Goal: Information Seeking & Learning: Find specific fact

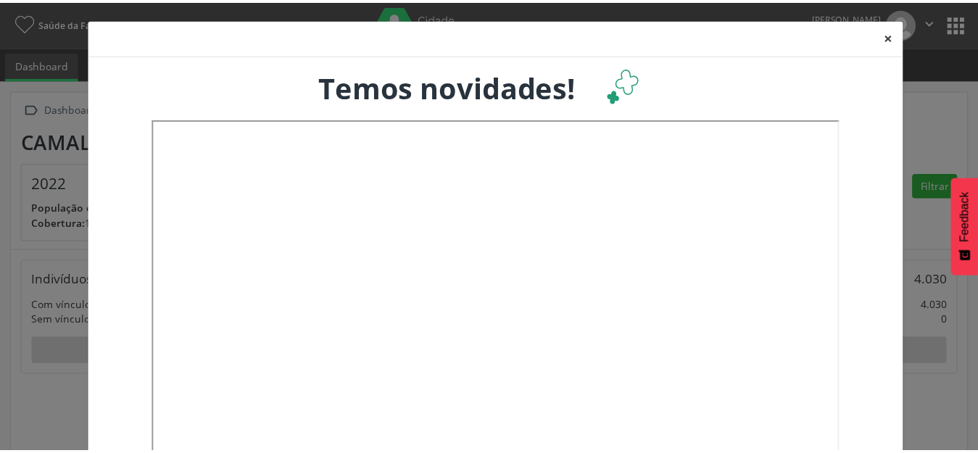
scroll to position [239, 323]
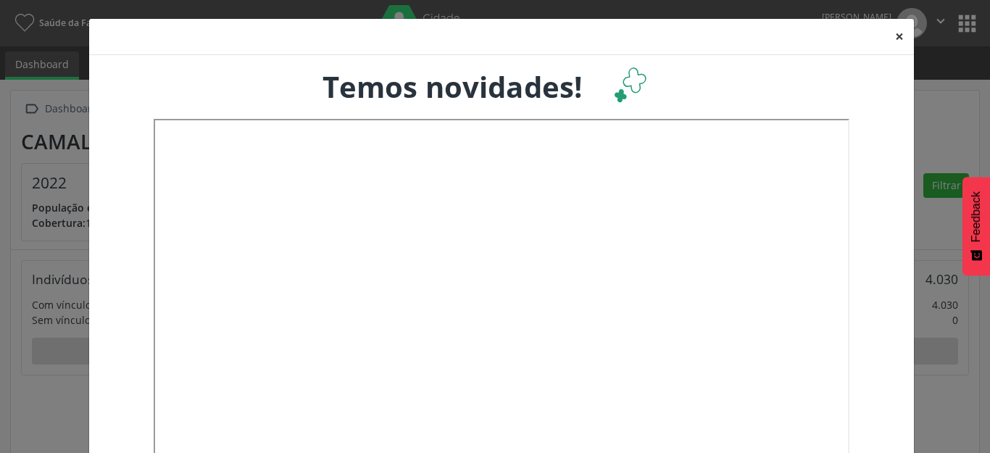
click at [885, 40] on button "×" at bounding box center [899, 37] width 29 height 36
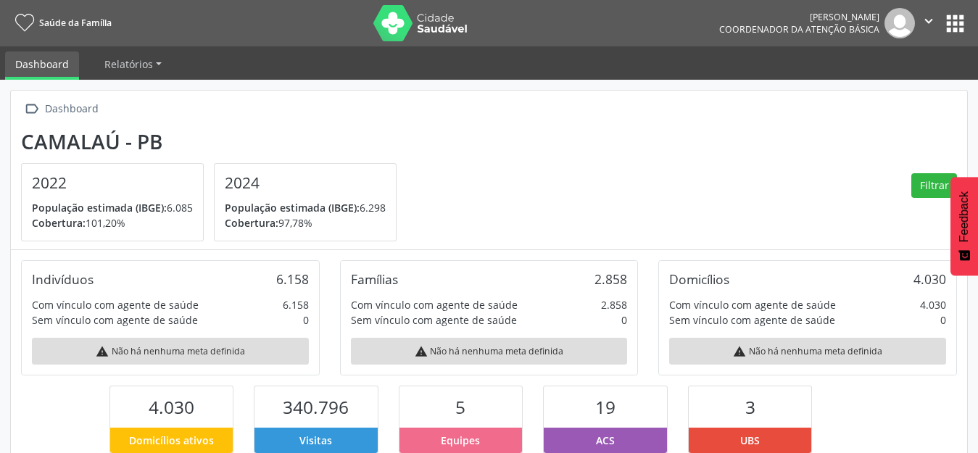
scroll to position [0, 0]
click at [944, 28] on button "apps" at bounding box center [954, 23] width 25 height 25
click at [942, 23] on button "apps" at bounding box center [954, 23] width 25 height 25
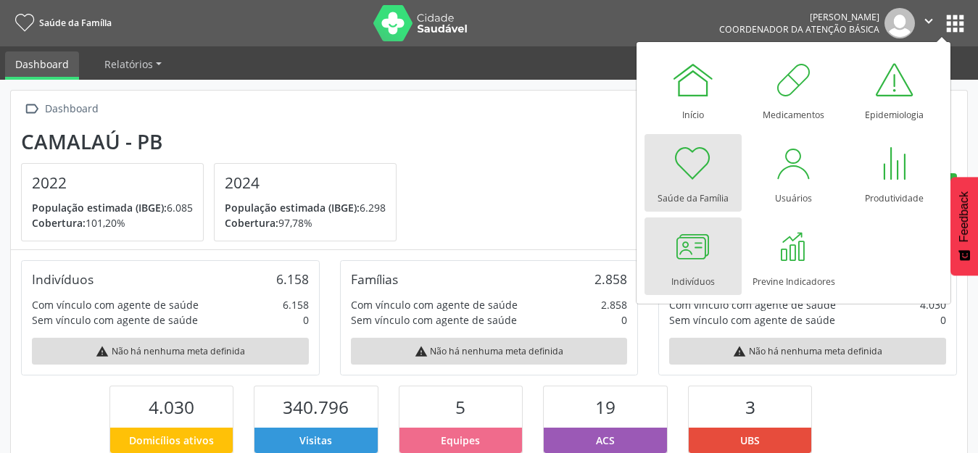
click at [694, 249] on div at bounding box center [692, 246] width 43 height 43
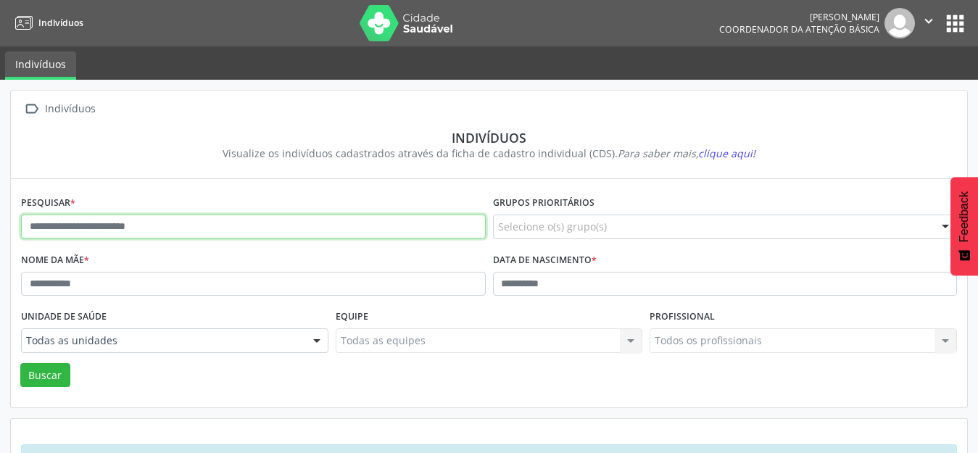
click at [254, 238] on input "text" at bounding box center [253, 227] width 465 height 25
click at [20, 363] on button "Buscar" at bounding box center [45, 375] width 50 height 25
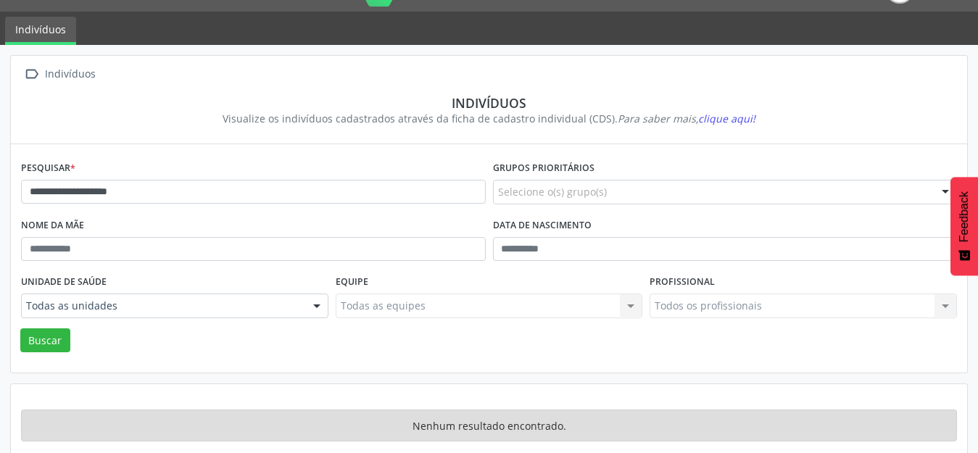
scroll to position [54, 0]
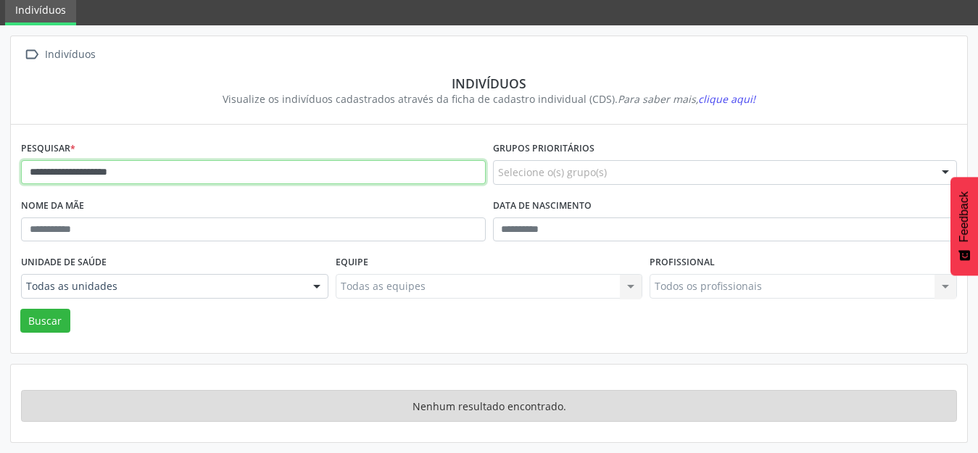
click at [65, 170] on input "**********" at bounding box center [253, 172] width 465 height 25
click at [20, 309] on button "Buscar" at bounding box center [45, 321] width 50 height 25
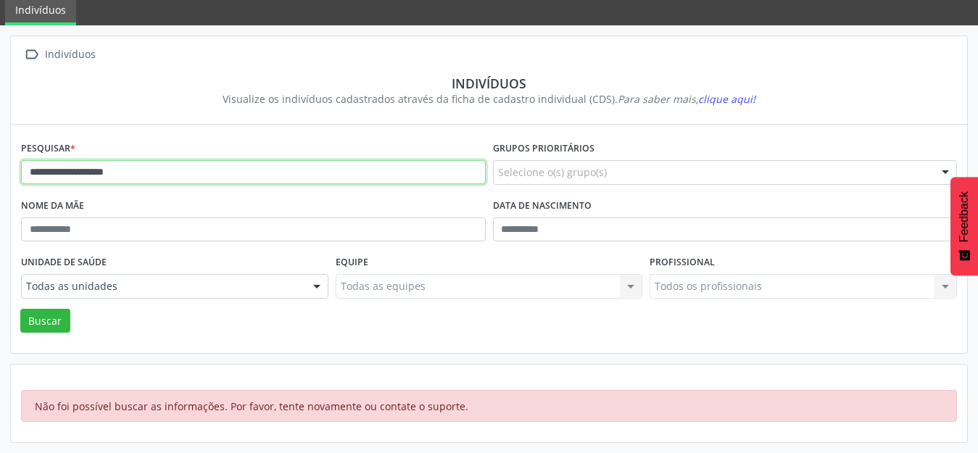
click at [63, 170] on input "**********" at bounding box center [253, 172] width 465 height 25
click at [20, 309] on button "Buscar" at bounding box center [45, 321] width 50 height 25
click at [66, 171] on input "**********" at bounding box center [253, 172] width 465 height 25
click at [20, 309] on button "Buscar" at bounding box center [45, 321] width 50 height 25
click at [145, 176] on input "**********" at bounding box center [253, 172] width 465 height 25
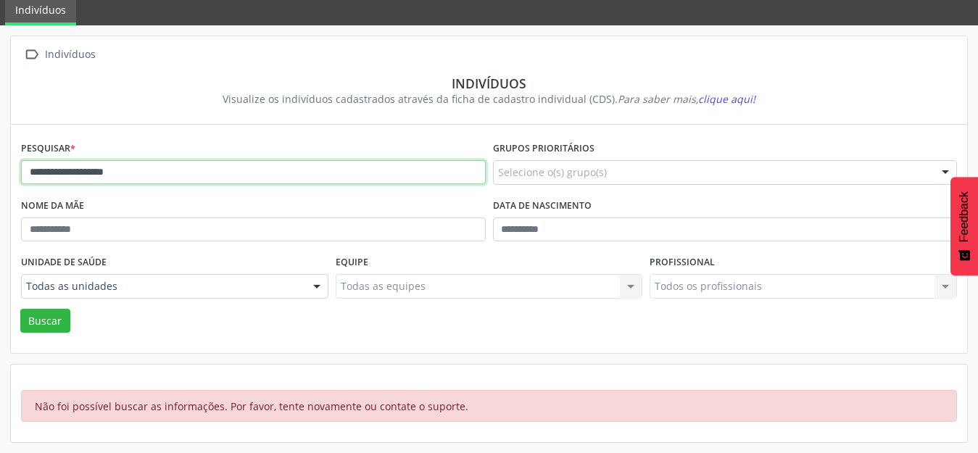
click at [20, 309] on button "Buscar" at bounding box center [45, 321] width 50 height 25
click at [242, 174] on input "**********" at bounding box center [253, 172] width 465 height 25
type input "**********"
click at [20, 309] on button "Buscar" at bounding box center [45, 321] width 50 height 25
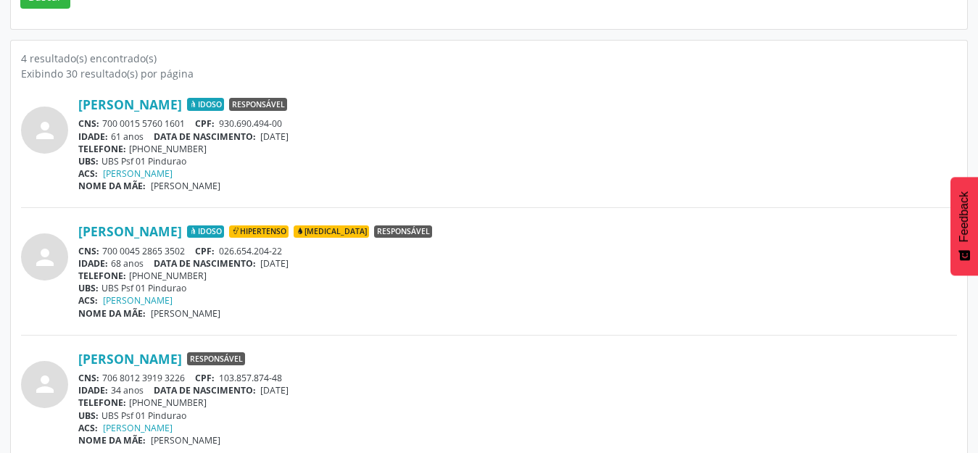
scroll to position [417, 0]
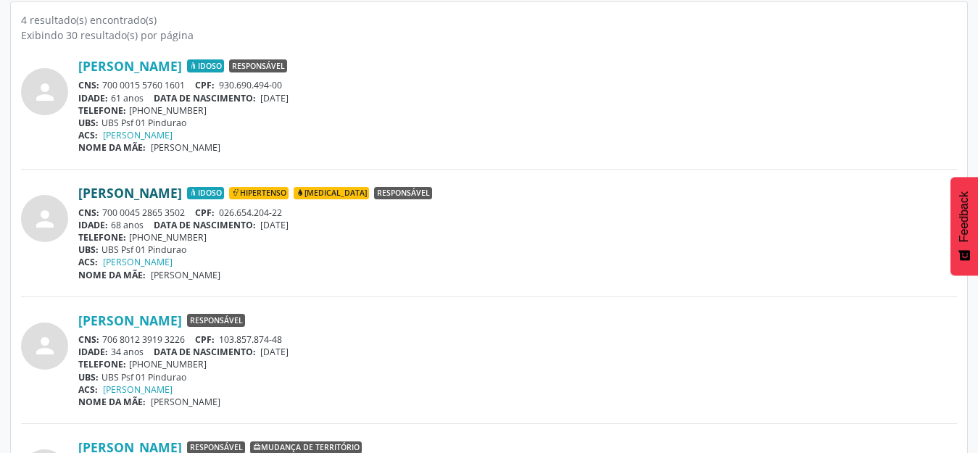
click at [182, 195] on link "[PERSON_NAME]" at bounding box center [130, 193] width 104 height 16
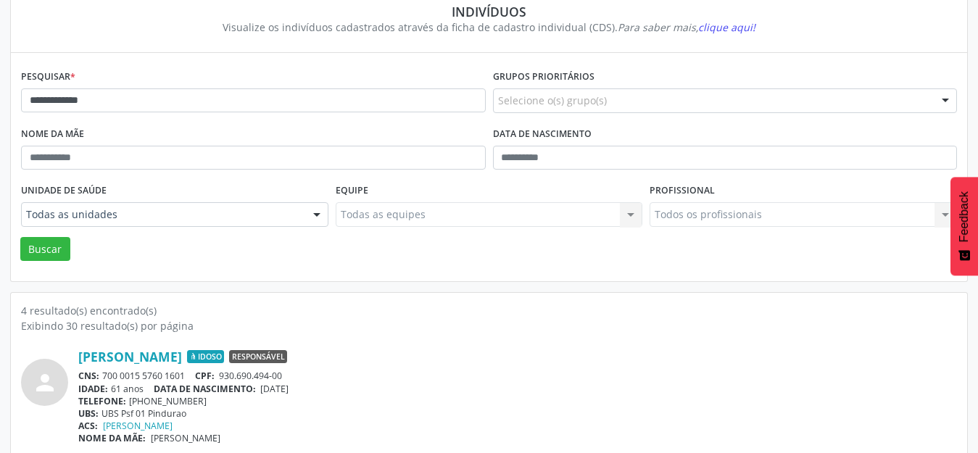
scroll to position [0, 0]
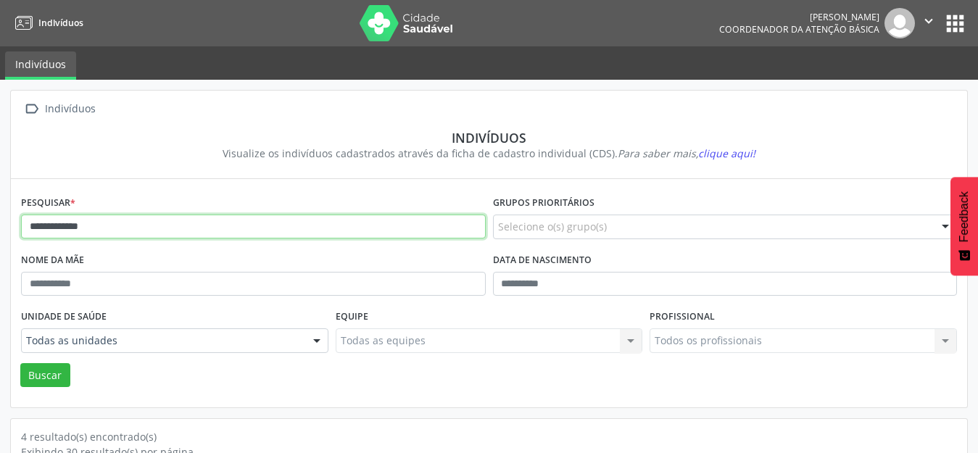
drag, startPoint x: 237, startPoint y: 230, endPoint x: 0, endPoint y: 272, distance: 240.8
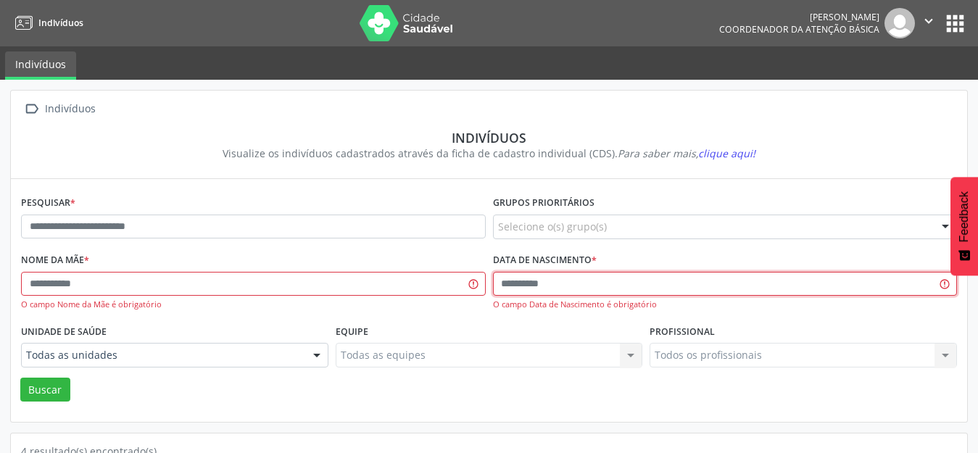
click at [512, 280] on input "text" at bounding box center [725, 284] width 465 height 25
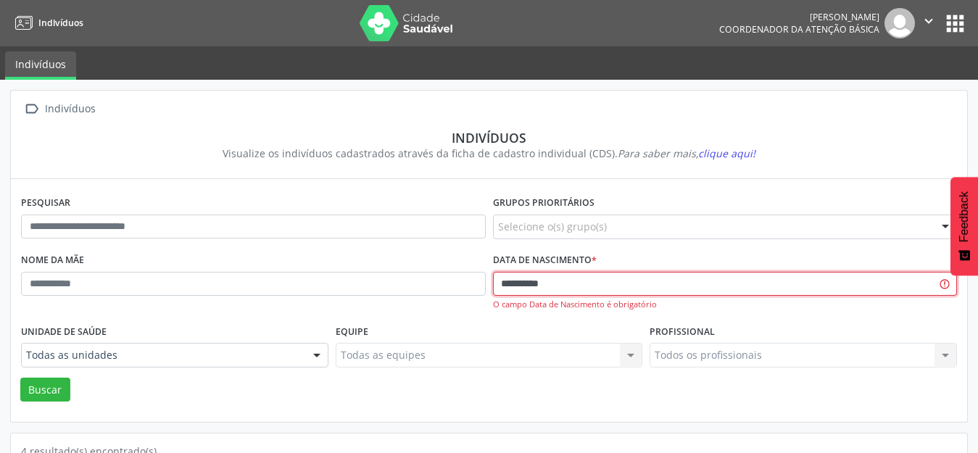
click at [20, 378] on button "Buscar" at bounding box center [45, 390] width 50 height 25
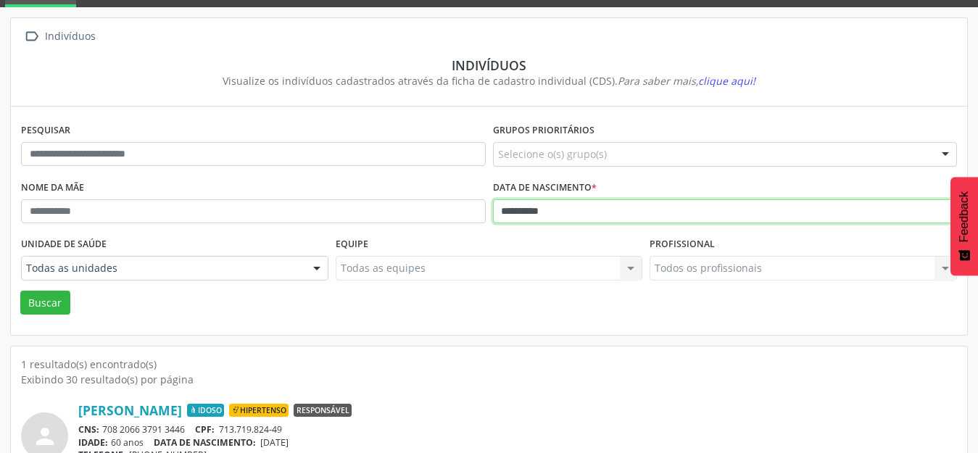
scroll to position [138, 0]
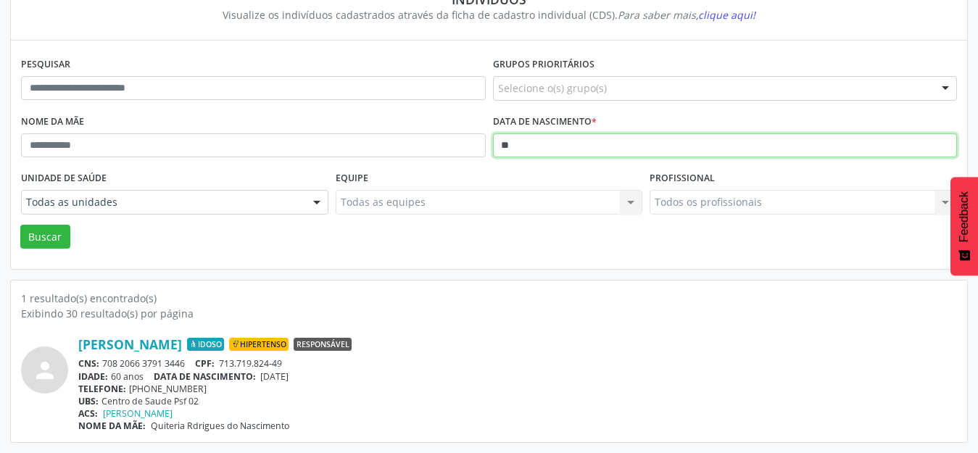
type input "*"
click at [20, 225] on button "Buscar" at bounding box center [45, 237] width 50 height 25
type input "*"
click at [20, 225] on button "Buscar" at bounding box center [45, 237] width 50 height 25
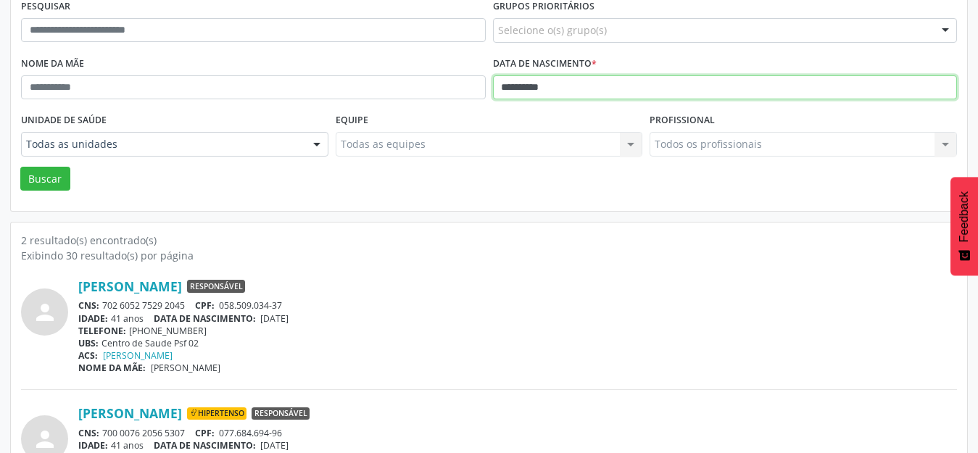
scroll to position [265, 0]
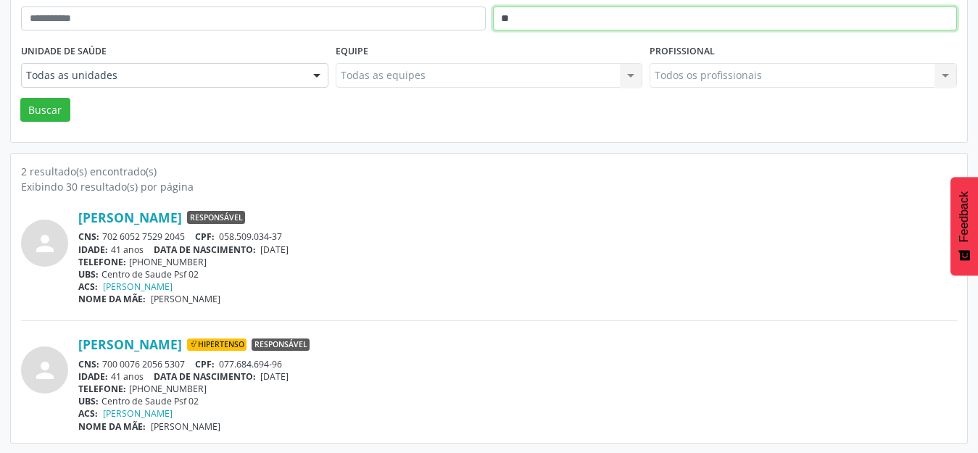
type input "*"
click at [20, 98] on button "Buscar" at bounding box center [45, 110] width 50 height 25
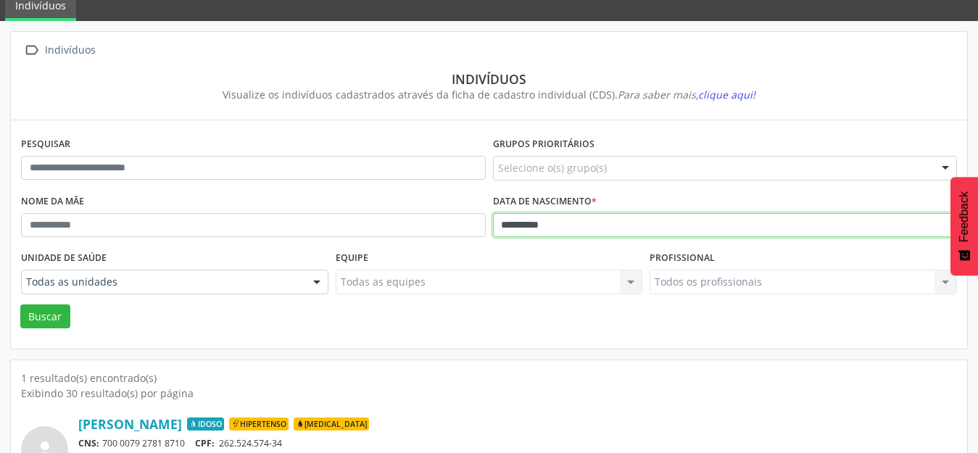
scroll to position [138, 0]
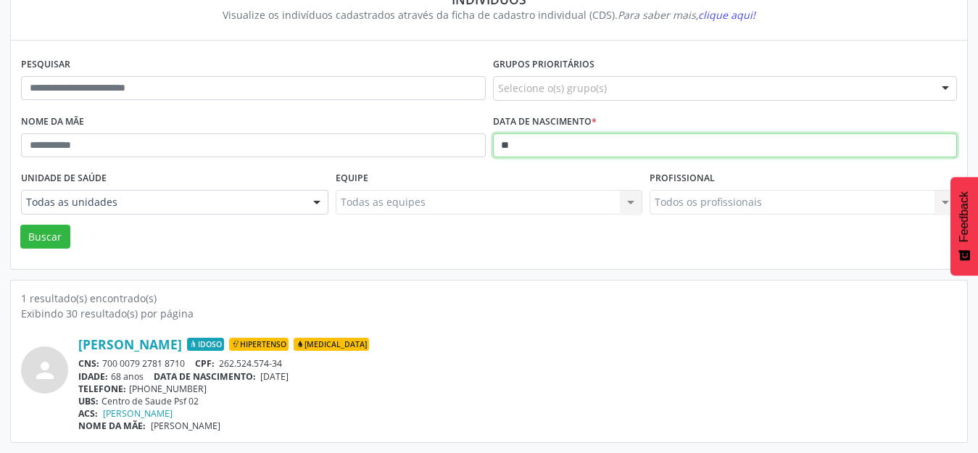
type input "*"
click at [20, 225] on button "Buscar" at bounding box center [45, 237] width 50 height 25
type input "*"
click at [20, 225] on button "Buscar" at bounding box center [45, 237] width 50 height 25
type input "*"
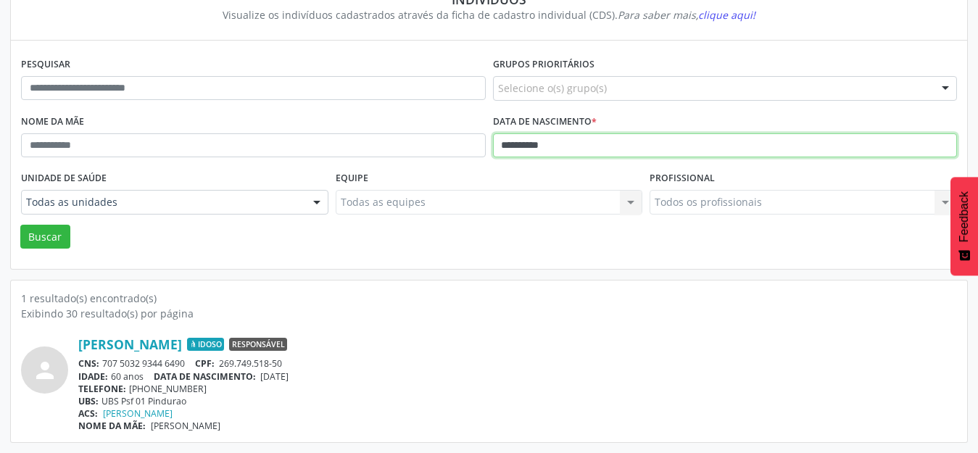
click at [20, 225] on button "Buscar" at bounding box center [45, 237] width 50 height 25
type input "*"
click at [20, 225] on button "Buscar" at bounding box center [45, 237] width 50 height 25
type input "*"
click at [20, 225] on button "Buscar" at bounding box center [45, 237] width 50 height 25
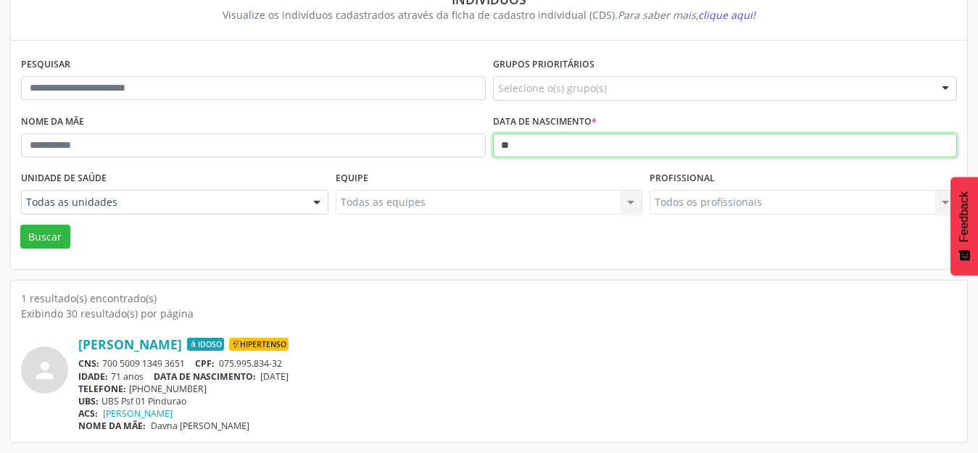
type input "*"
click at [20, 225] on button "Buscar" at bounding box center [45, 237] width 50 height 25
type input "*"
click at [20, 225] on button "Buscar" at bounding box center [45, 237] width 50 height 25
type input "*"
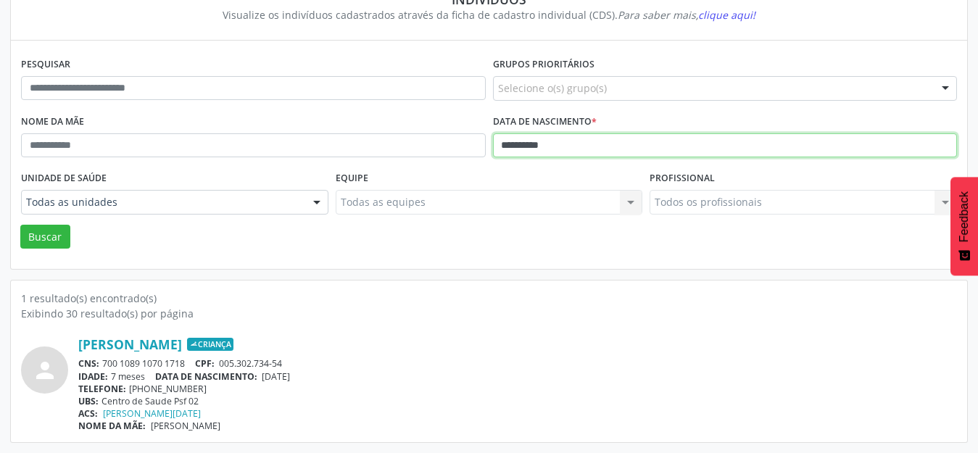
click at [20, 225] on button "Buscar" at bounding box center [45, 237] width 50 height 25
type input "*"
click at [20, 225] on button "Buscar" at bounding box center [45, 237] width 50 height 25
type input "*"
click at [20, 225] on button "Buscar" at bounding box center [45, 237] width 50 height 25
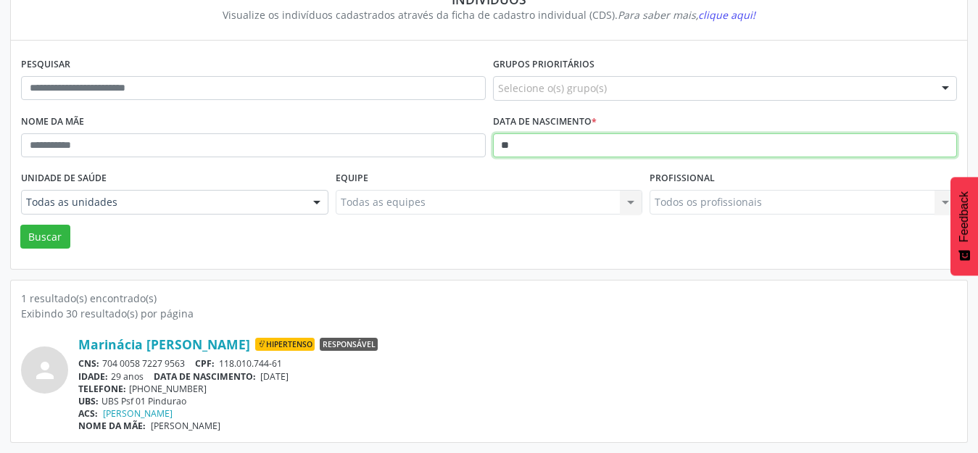
type input "*"
click at [20, 225] on button "Buscar" at bounding box center [45, 237] width 50 height 25
type input "*"
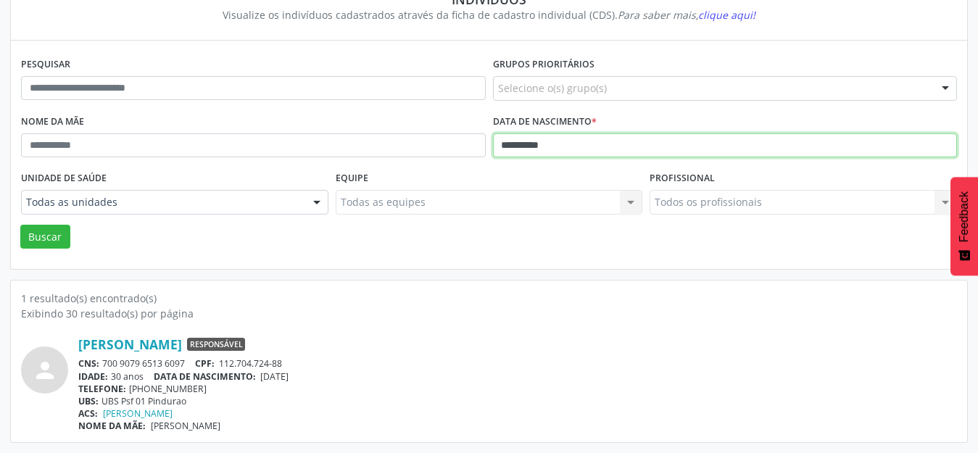
click at [20, 225] on button "Buscar" at bounding box center [45, 237] width 50 height 25
type input "*"
click at [20, 225] on button "Buscar" at bounding box center [45, 237] width 50 height 25
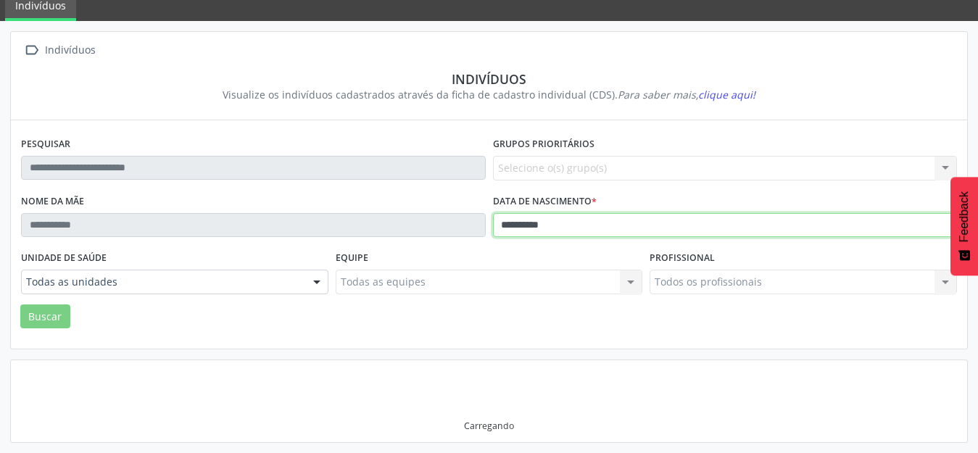
scroll to position [265, 0]
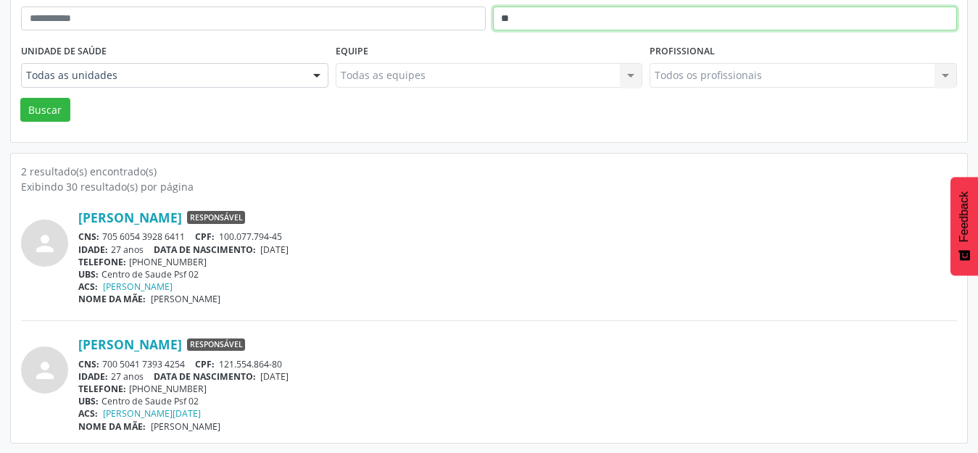
type input "*"
click at [20, 98] on button "Buscar" at bounding box center [45, 110] width 50 height 25
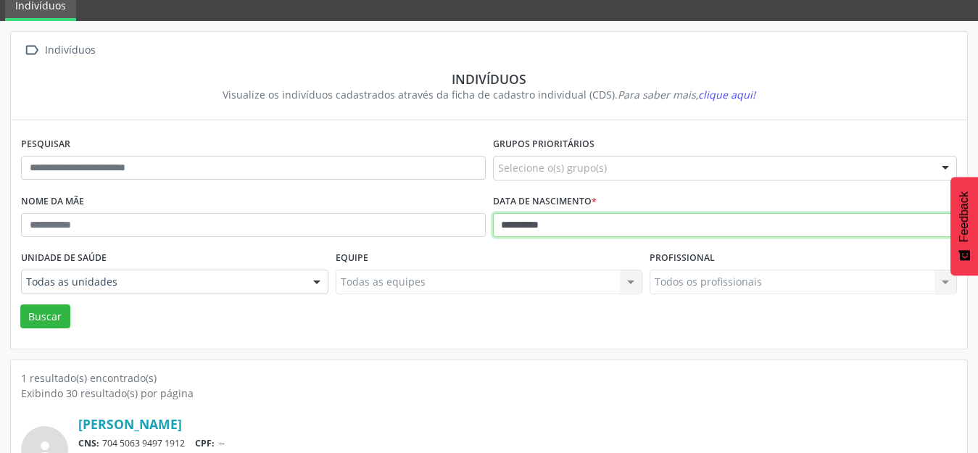
scroll to position [138, 0]
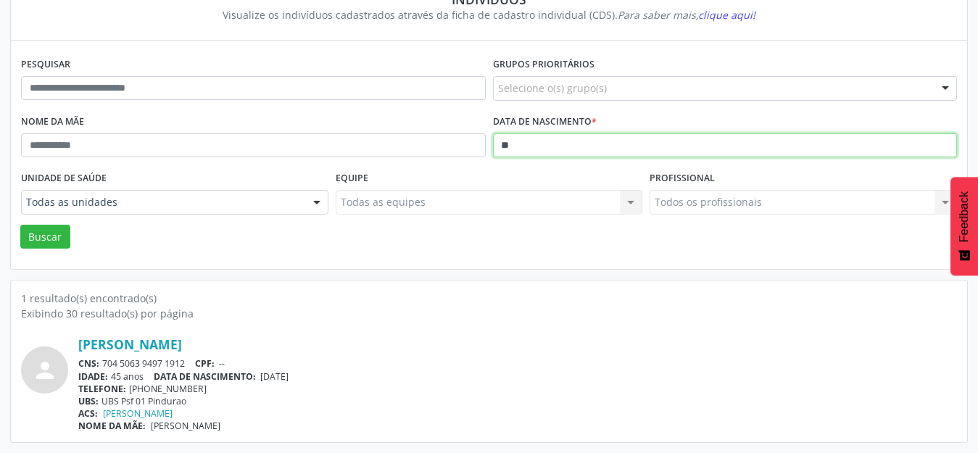
type input "*"
click at [20, 225] on button "Buscar" at bounding box center [45, 237] width 50 height 25
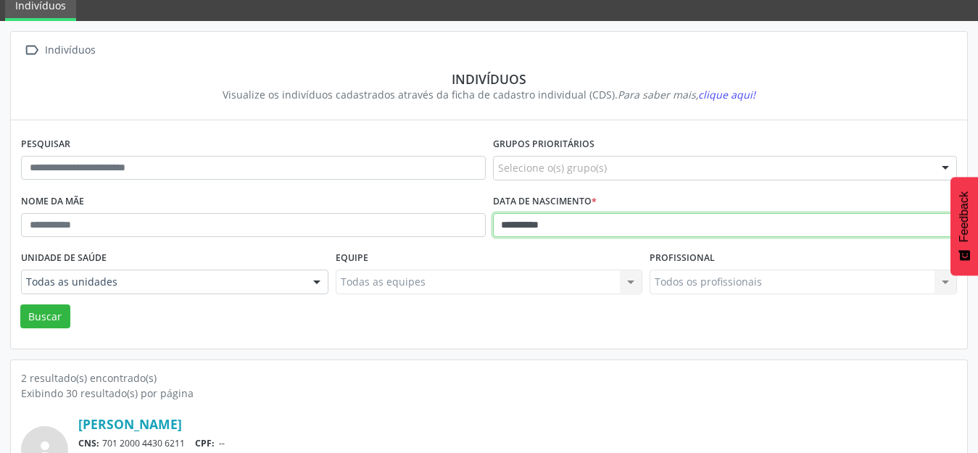
scroll to position [265, 0]
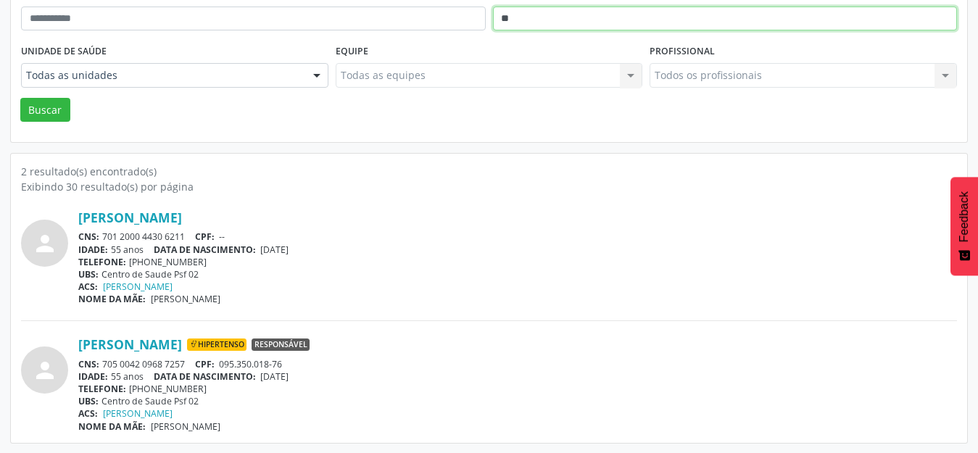
type input "*"
click at [20, 98] on button "Buscar" at bounding box center [45, 110] width 50 height 25
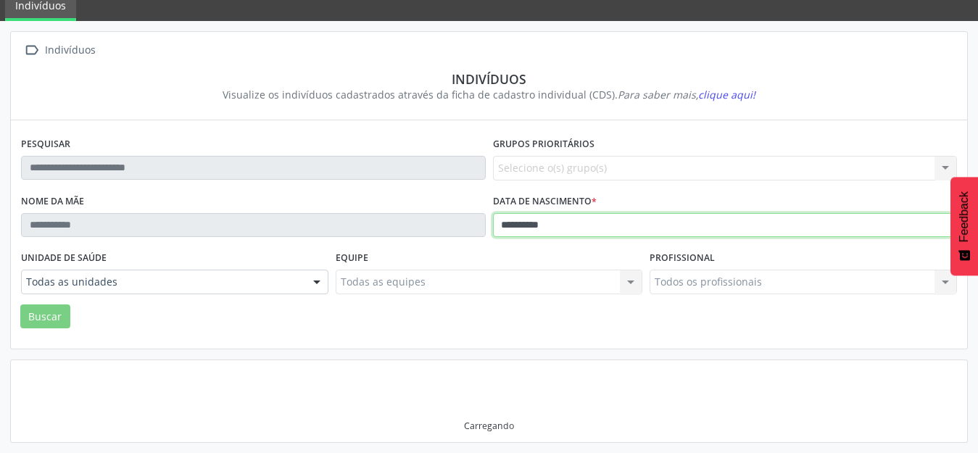
scroll to position [138, 0]
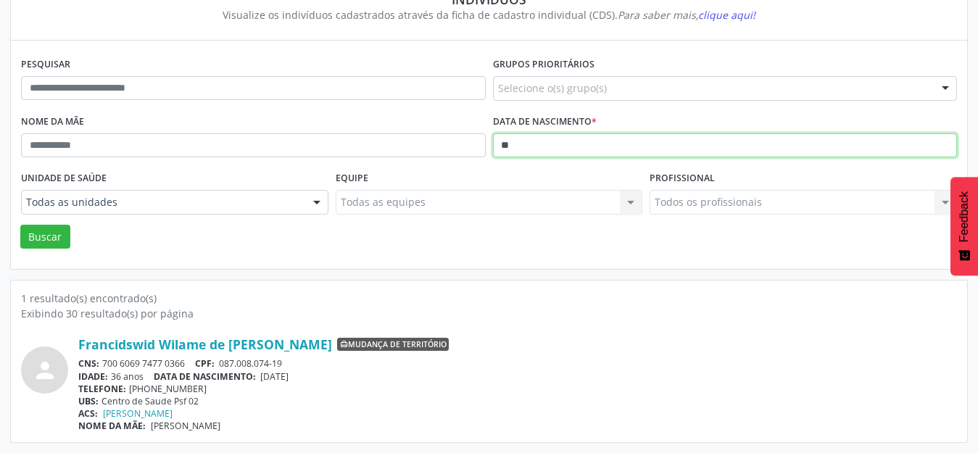
type input "*"
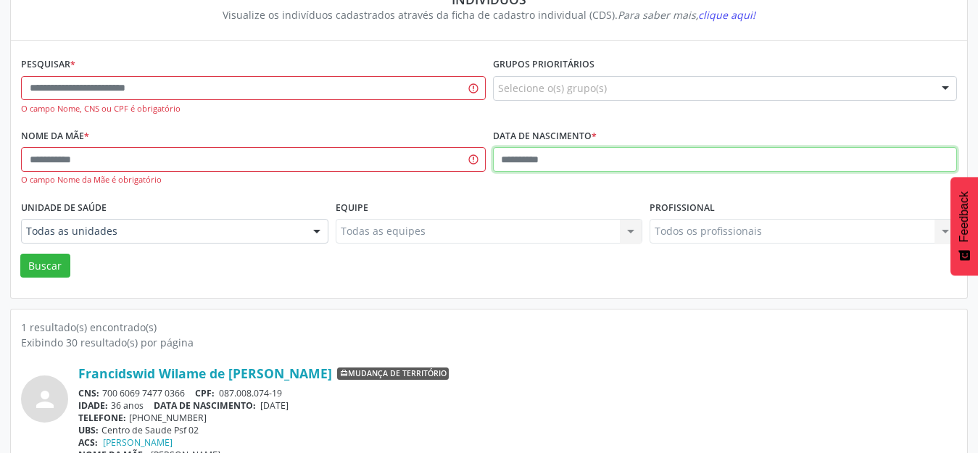
scroll to position [167, 0]
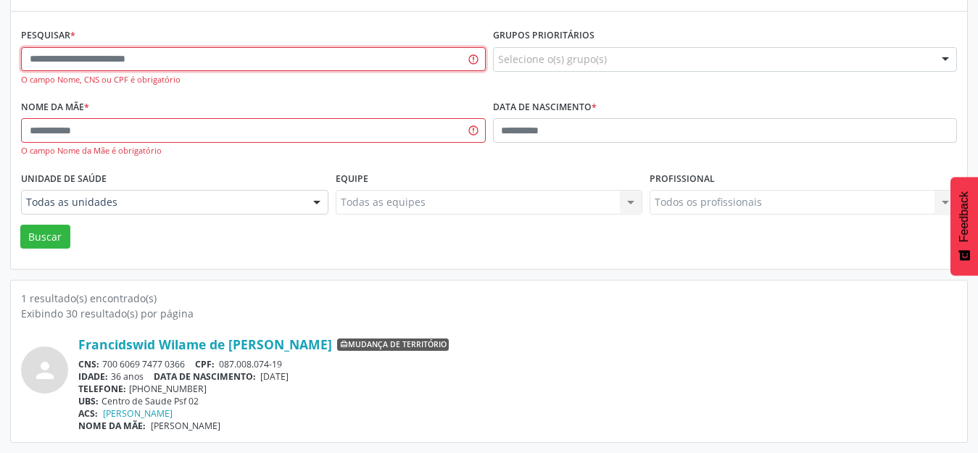
click at [337, 70] on input "text" at bounding box center [253, 59] width 465 height 25
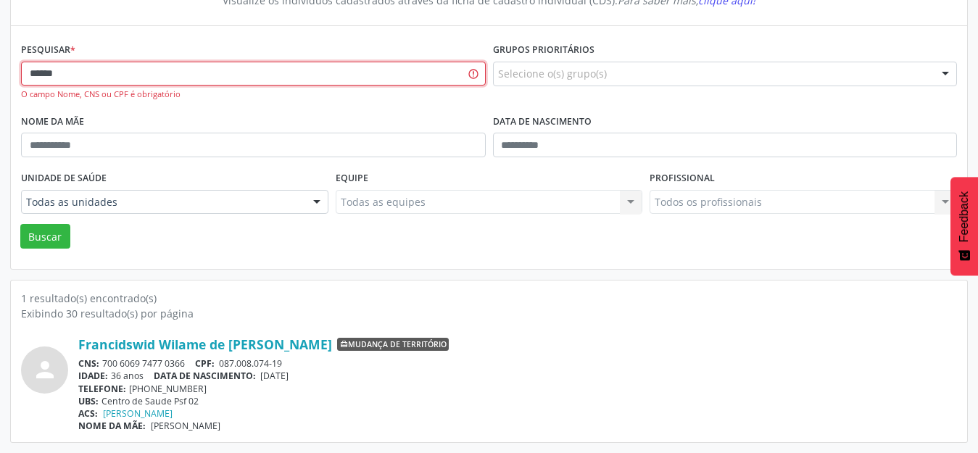
click at [20, 224] on button "Buscar" at bounding box center [45, 236] width 50 height 25
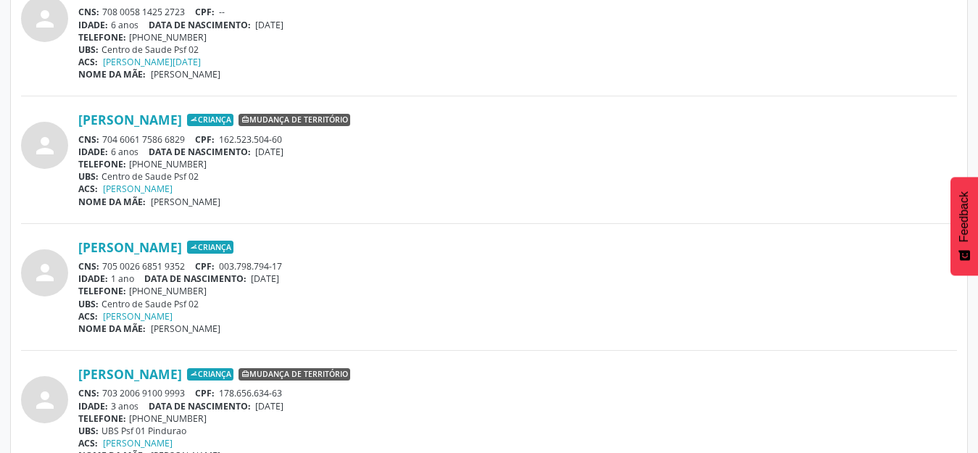
scroll to position [515, 0]
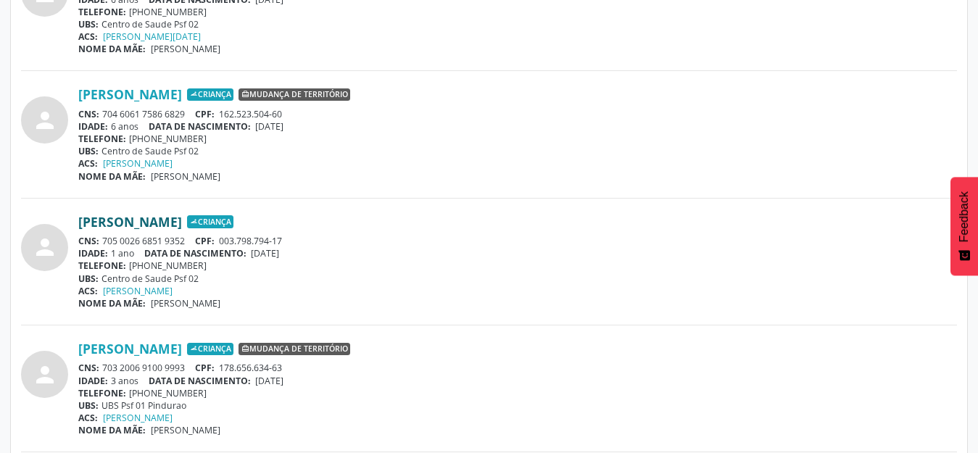
click at [170, 217] on link "[PERSON_NAME]" at bounding box center [130, 222] width 104 height 16
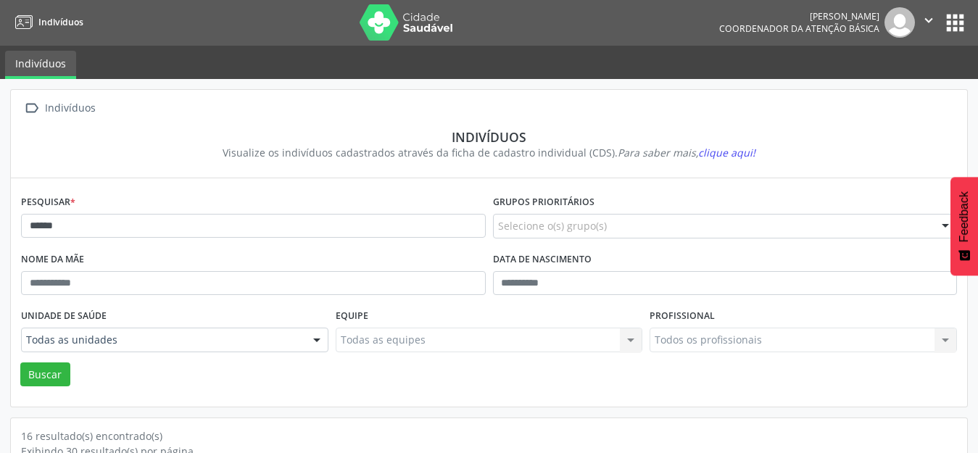
scroll to position [0, 0]
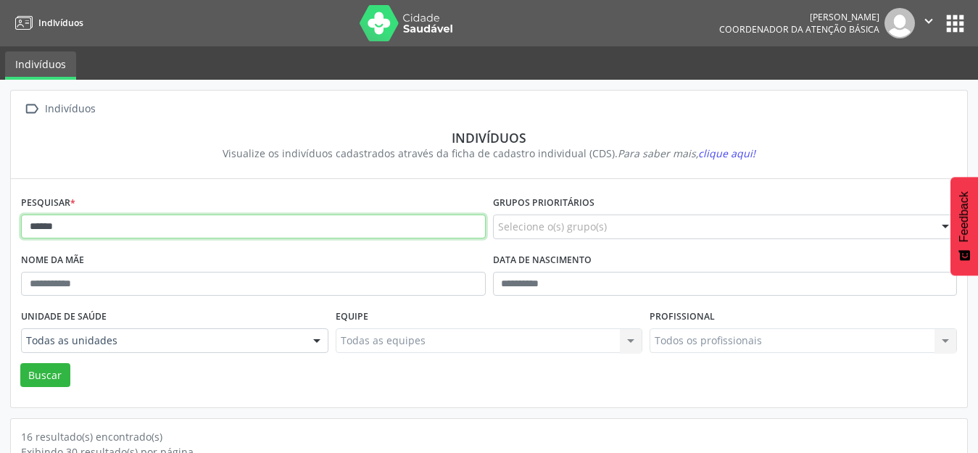
drag, startPoint x: 190, startPoint y: 229, endPoint x: 31, endPoint y: 244, distance: 159.4
click at [32, 243] on div "Pesquisar * ******" at bounding box center [253, 220] width 472 height 57
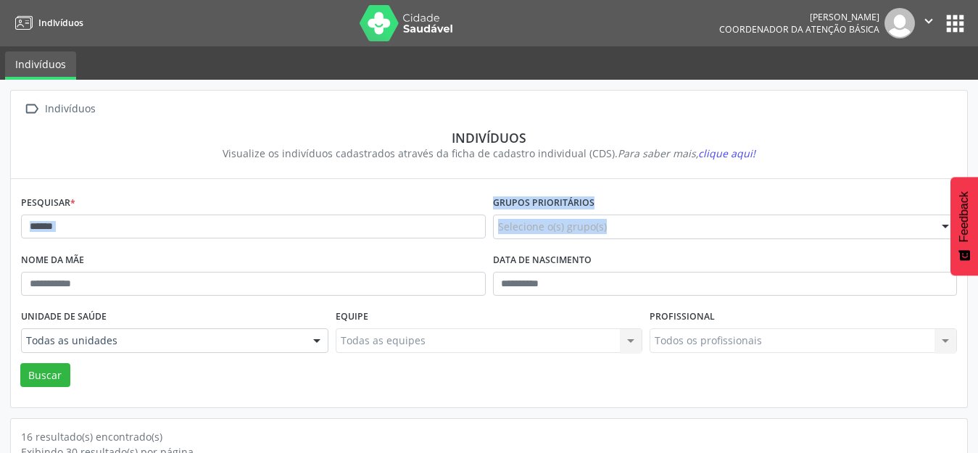
drag, startPoint x: 31, startPoint y: 244, endPoint x: 15, endPoint y: 249, distance: 16.7
click at [15, 249] on div "Pesquisar * ****** Grupos prioritários Selecione o(s) grupo(s) Acamado Criança …" at bounding box center [489, 293] width 956 height 228
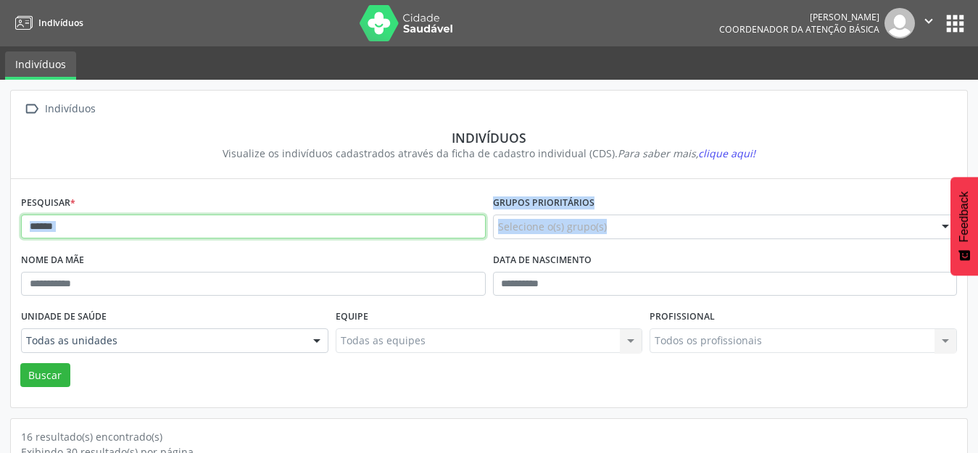
click at [95, 238] on input "******" at bounding box center [253, 227] width 465 height 25
type input "*"
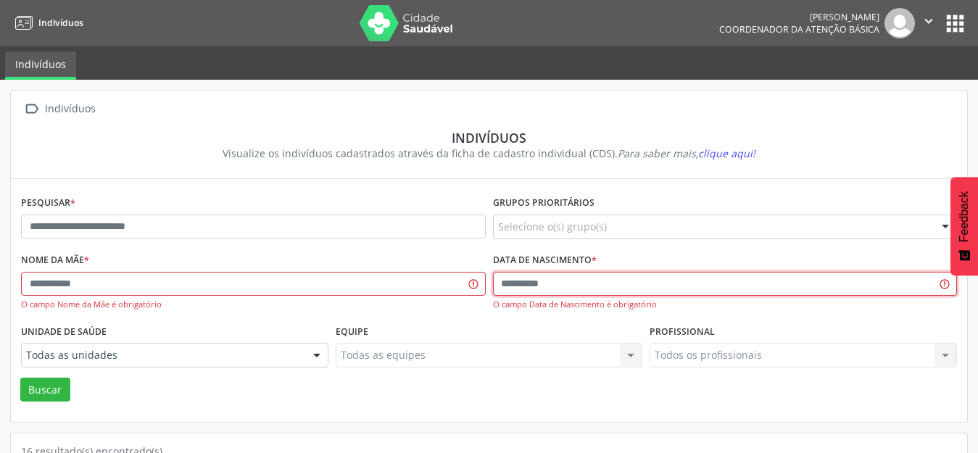
click at [506, 278] on input "text" at bounding box center [725, 284] width 465 height 25
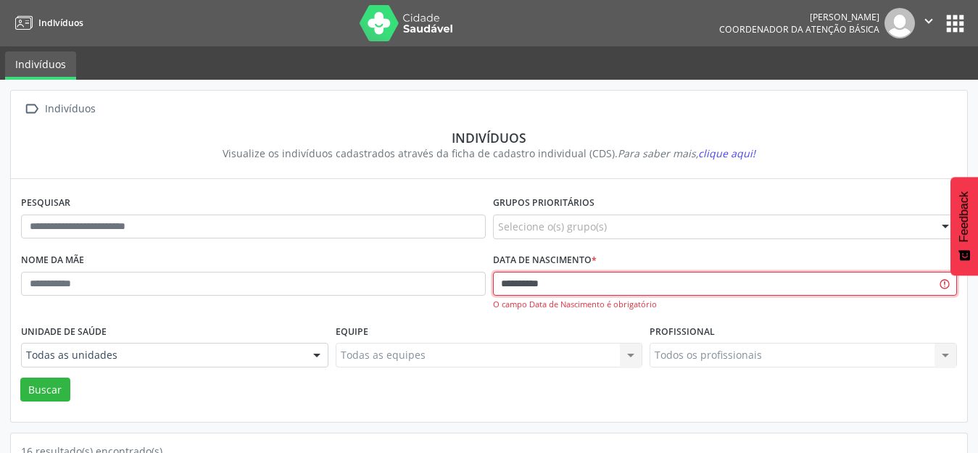
click at [20, 378] on button "Buscar" at bounding box center [45, 390] width 50 height 25
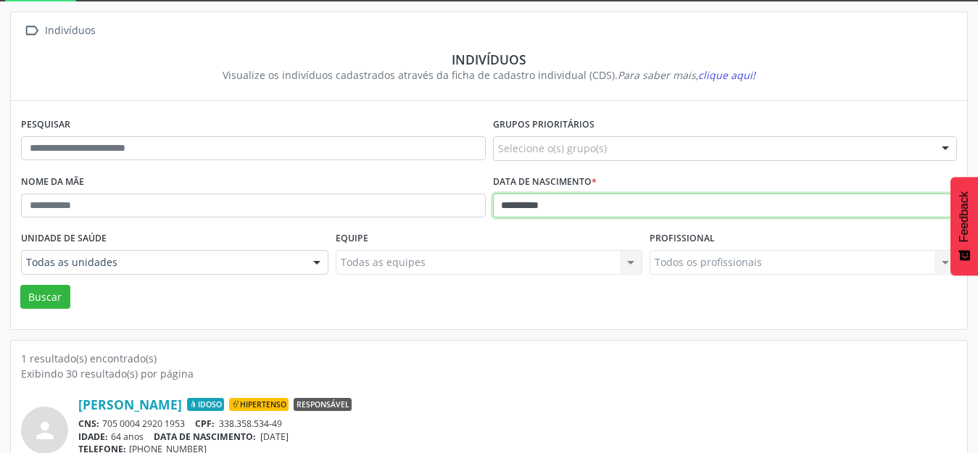
scroll to position [138, 0]
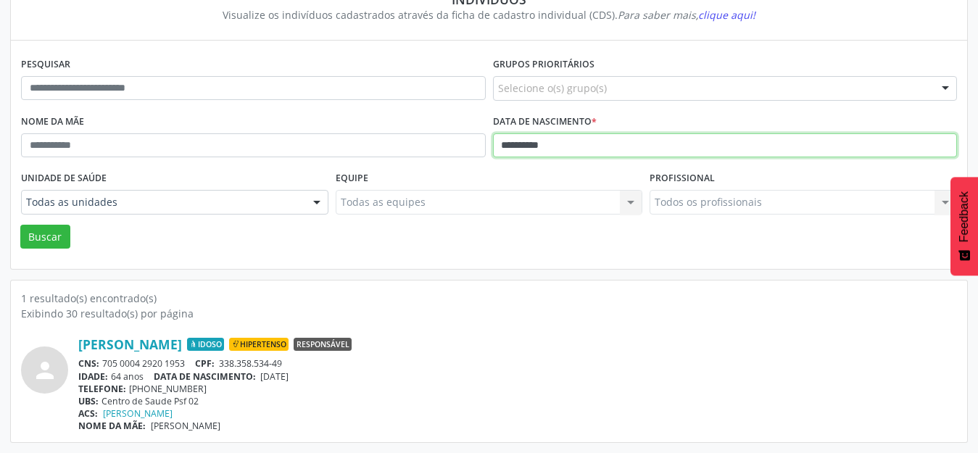
click at [20, 225] on button "Buscar" at bounding box center [45, 237] width 50 height 25
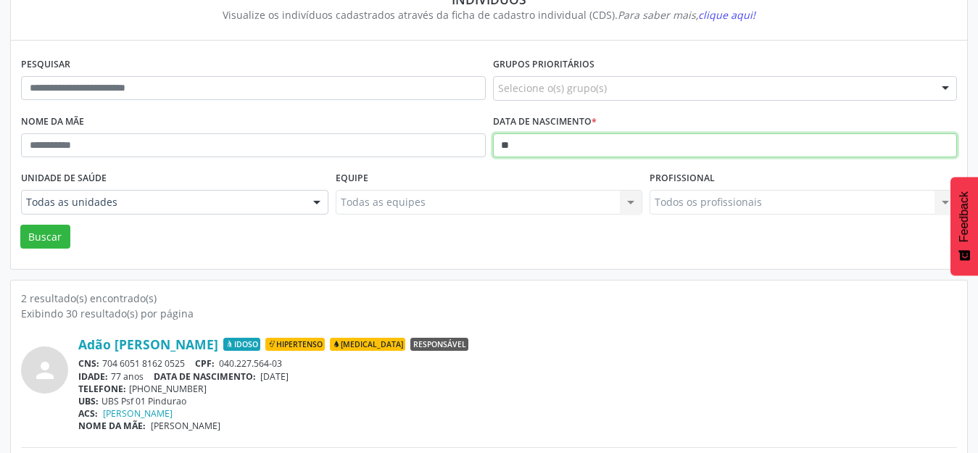
type input "*"
click at [20, 225] on button "Buscar" at bounding box center [45, 237] width 50 height 25
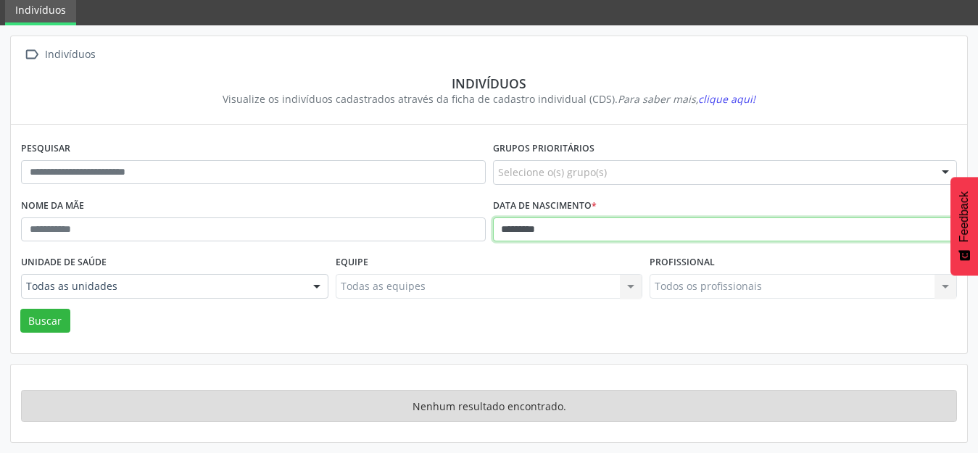
scroll to position [54, 0]
click at [20, 309] on button "Buscar" at bounding box center [45, 321] width 50 height 25
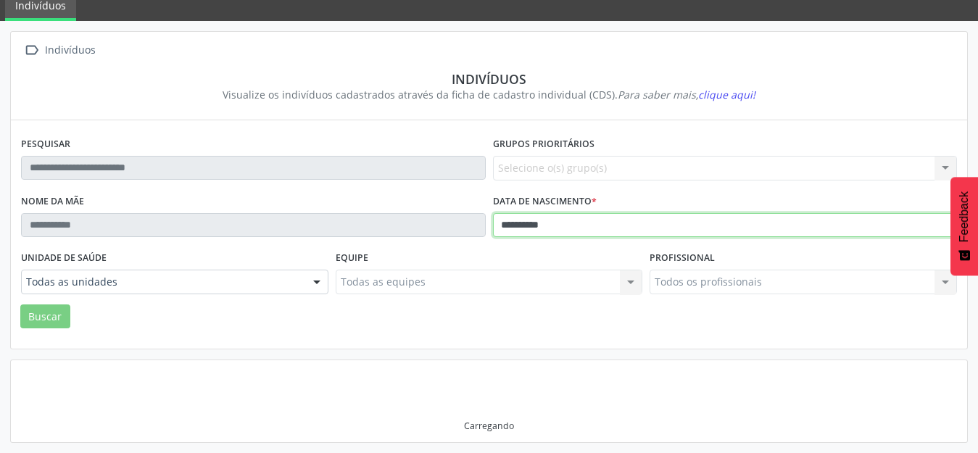
scroll to position [138, 0]
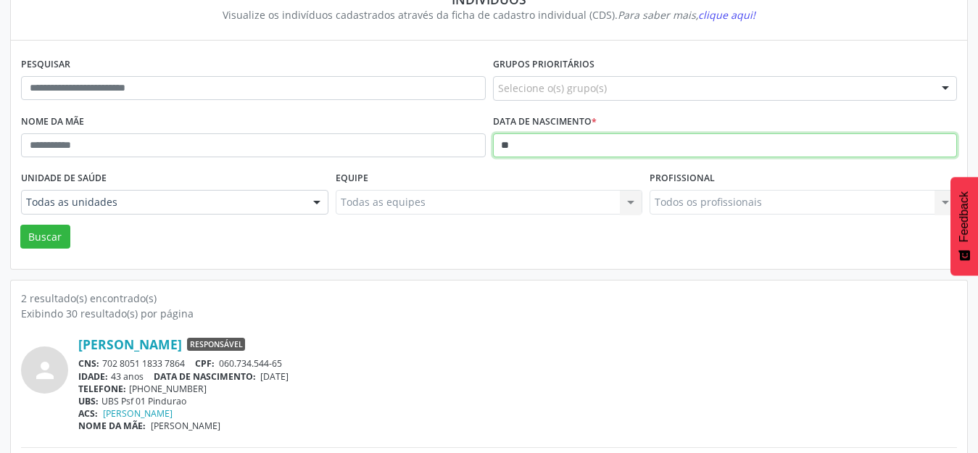
type input "*"
click at [20, 225] on button "Buscar" at bounding box center [45, 237] width 50 height 25
type input "*"
click at [20, 225] on button "Buscar" at bounding box center [45, 237] width 50 height 25
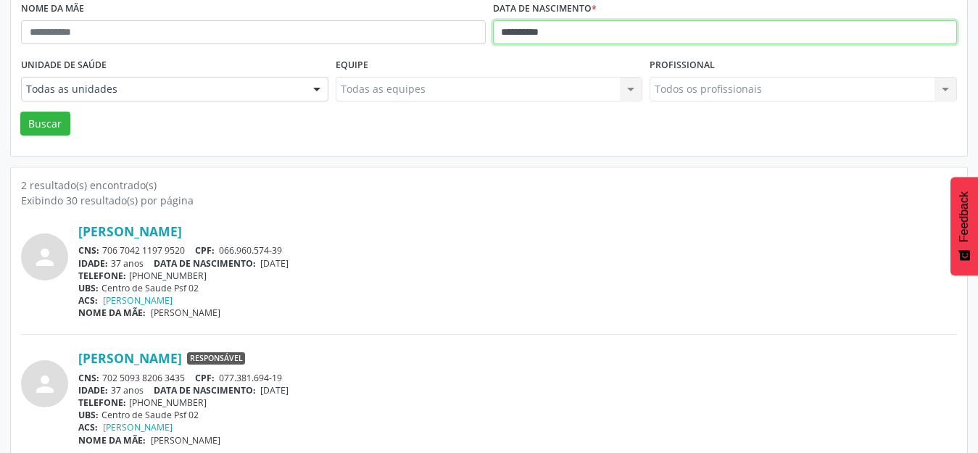
scroll to position [265, 0]
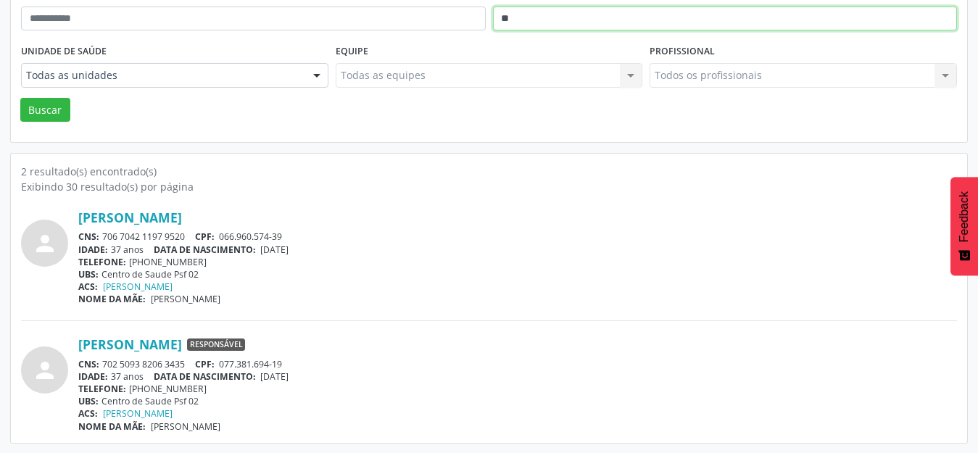
type input "*"
click at [20, 98] on button "Buscar" at bounding box center [45, 110] width 50 height 25
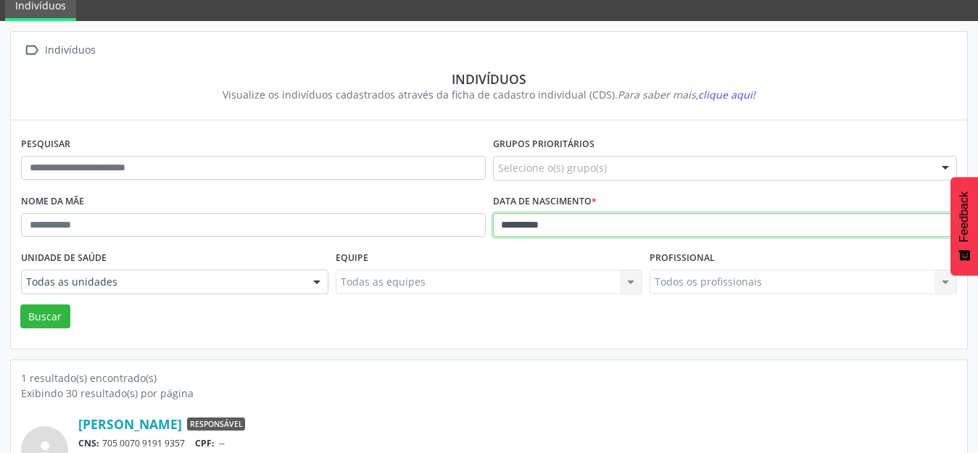
scroll to position [138, 0]
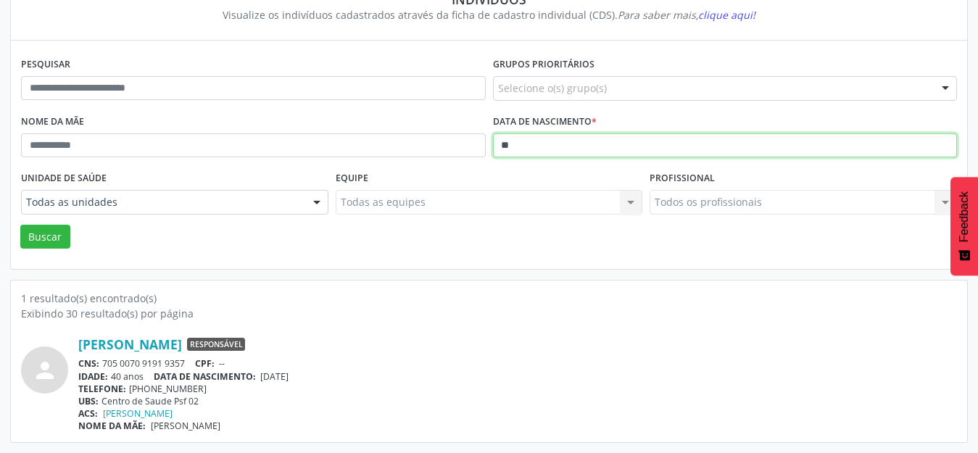
type input "*"
click at [20, 225] on button "Buscar" at bounding box center [45, 237] width 50 height 25
type input "*"
click at [20, 225] on button "Buscar" at bounding box center [45, 237] width 50 height 25
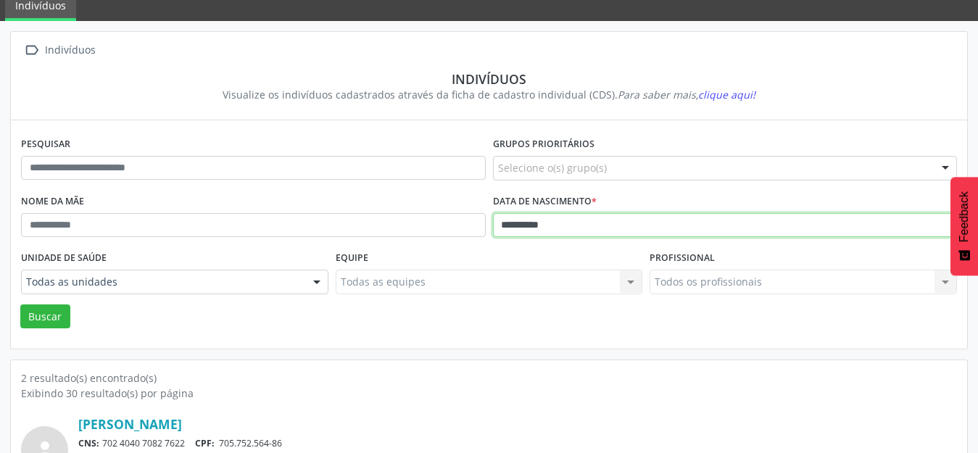
scroll to position [265, 0]
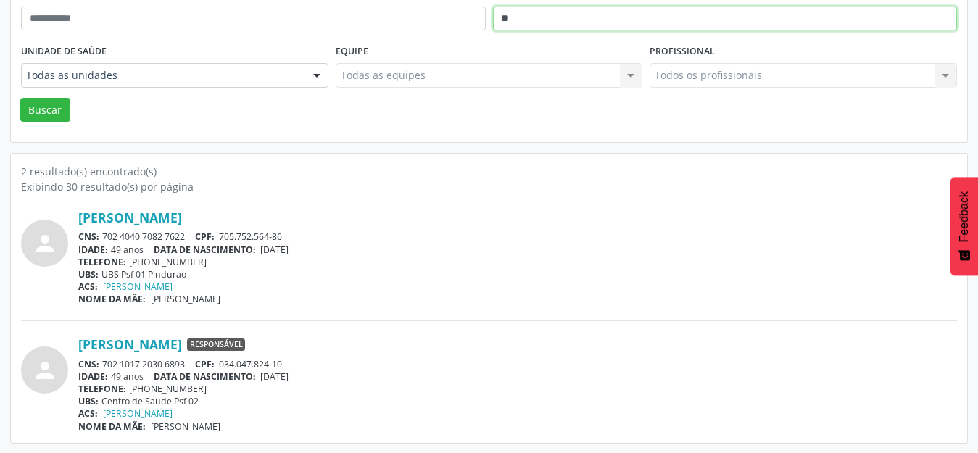
type input "*"
click at [20, 98] on button "Buscar" at bounding box center [45, 110] width 50 height 25
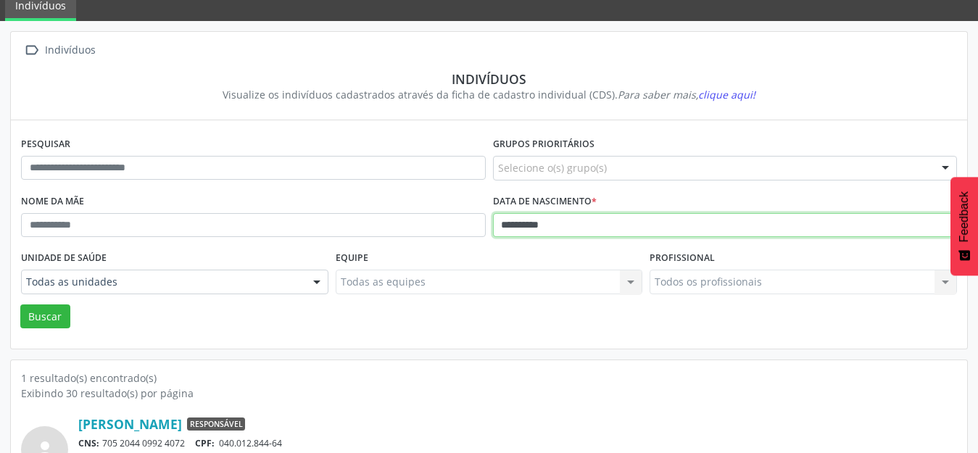
scroll to position [138, 0]
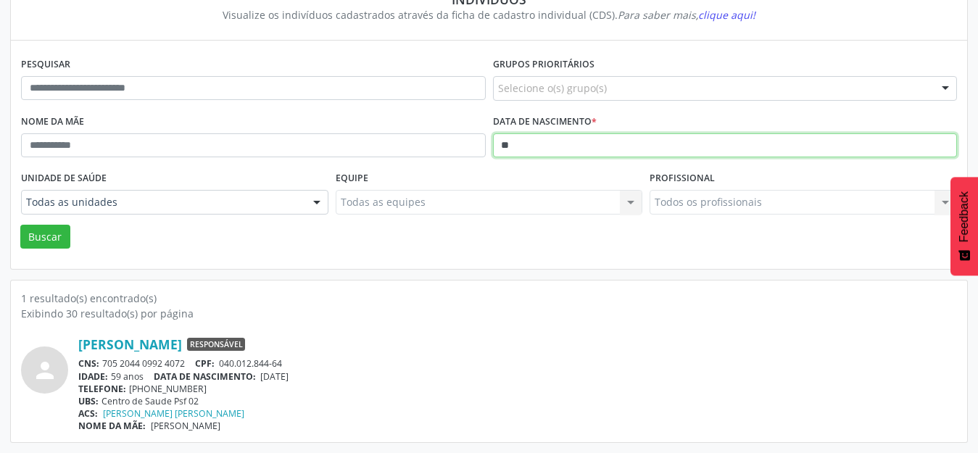
type input "*"
click at [20, 225] on button "Buscar" at bounding box center [45, 237] width 50 height 25
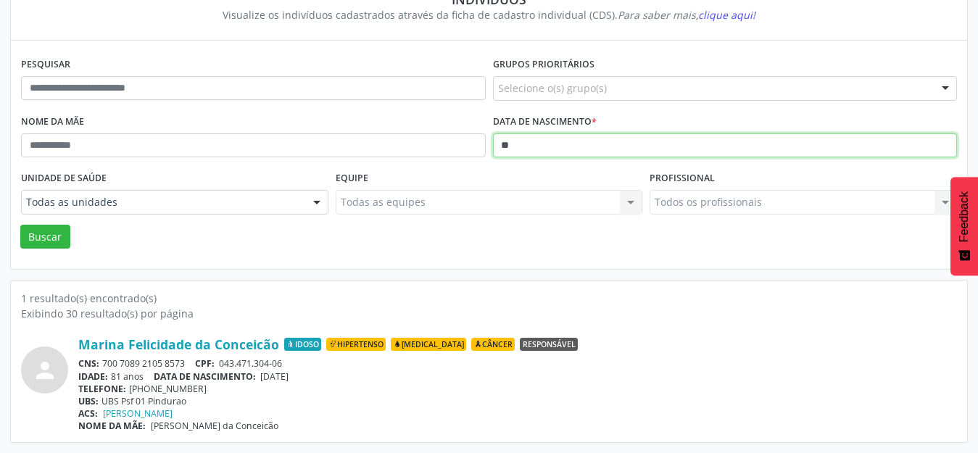
type input "*"
click at [20, 225] on button "Buscar" at bounding box center [45, 237] width 50 height 25
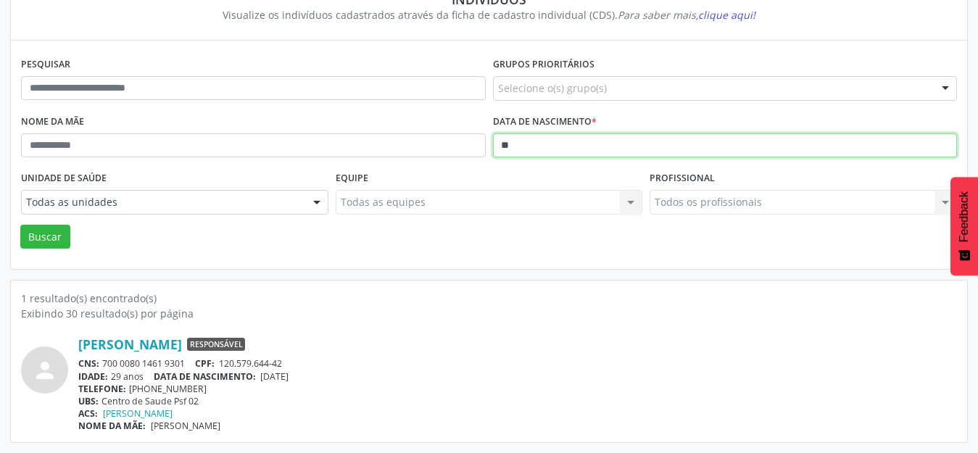
type input "*"
click at [20, 225] on button "Buscar" at bounding box center [45, 237] width 50 height 25
type input "*"
click at [20, 225] on button "Buscar" at bounding box center [45, 237] width 50 height 25
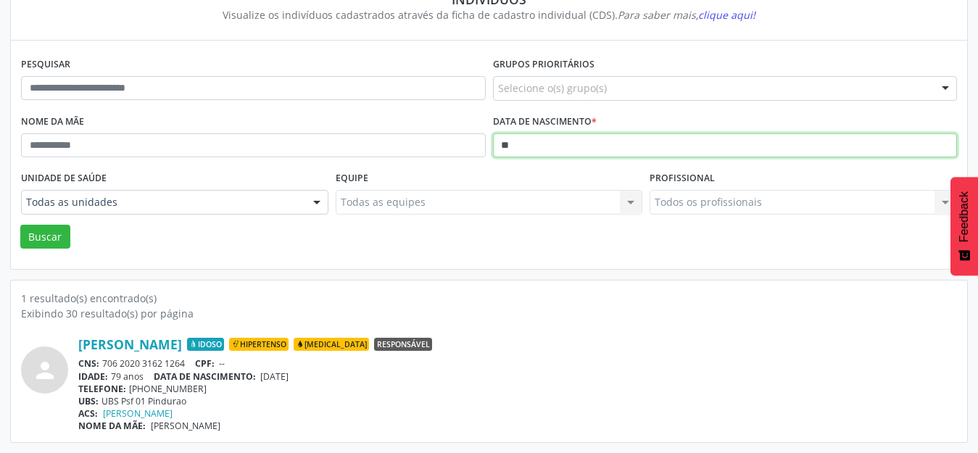
type input "*"
click at [20, 225] on button "Buscar" at bounding box center [45, 237] width 50 height 25
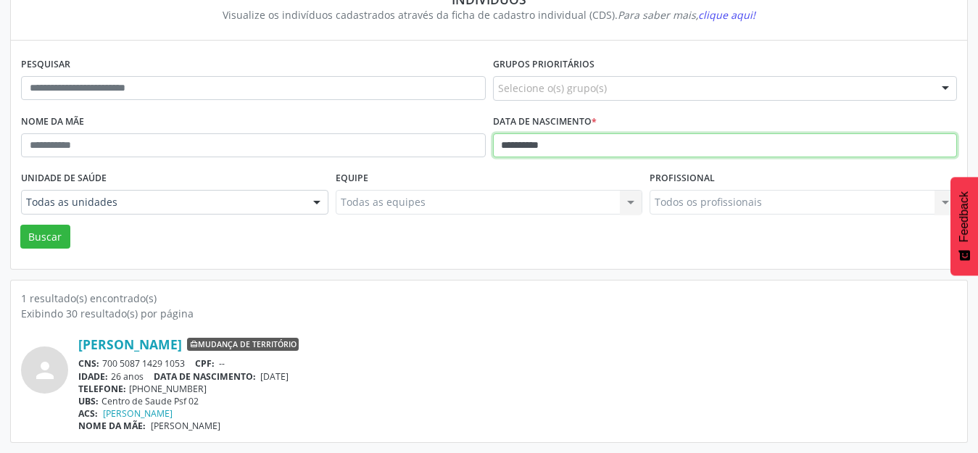
click at [20, 225] on button "Buscar" at bounding box center [45, 237] width 50 height 25
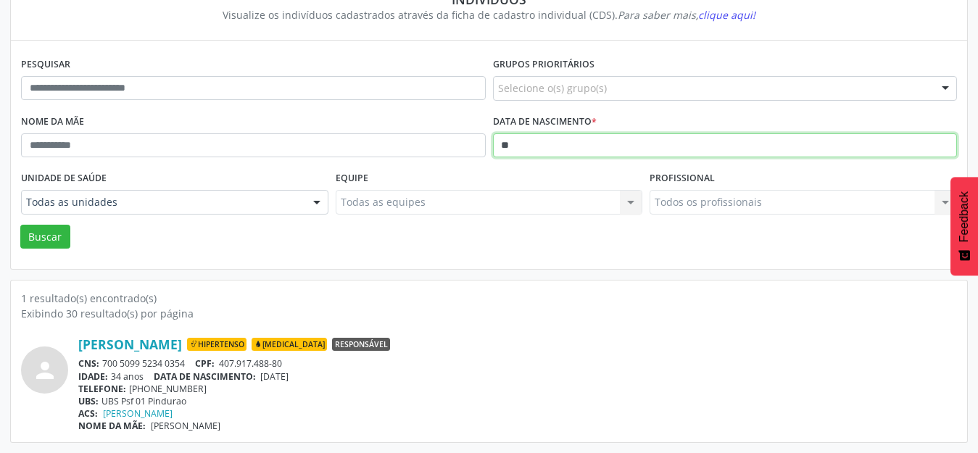
type input "*"
click at [20, 225] on button "Buscar" at bounding box center [45, 237] width 50 height 25
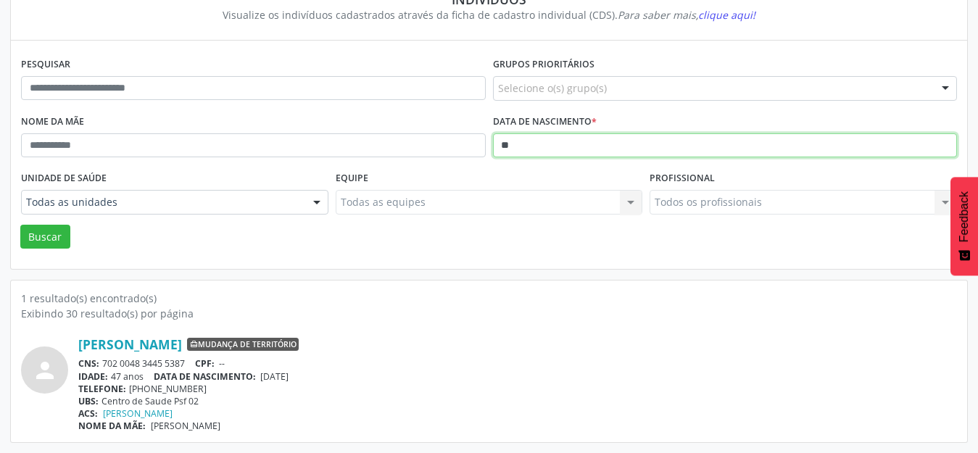
type input "*"
click at [20, 225] on button "Buscar" at bounding box center [45, 237] width 50 height 25
type input "*"
click at [20, 225] on button "Buscar" at bounding box center [45, 237] width 50 height 25
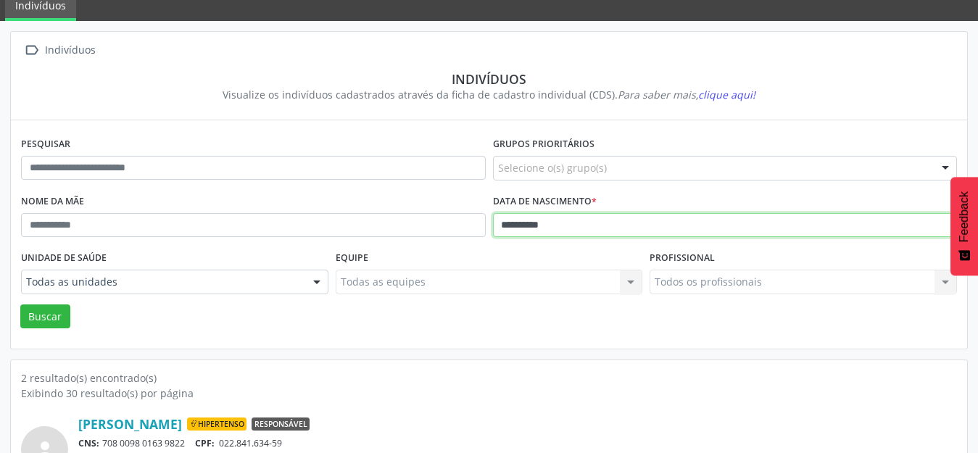
scroll to position [265, 0]
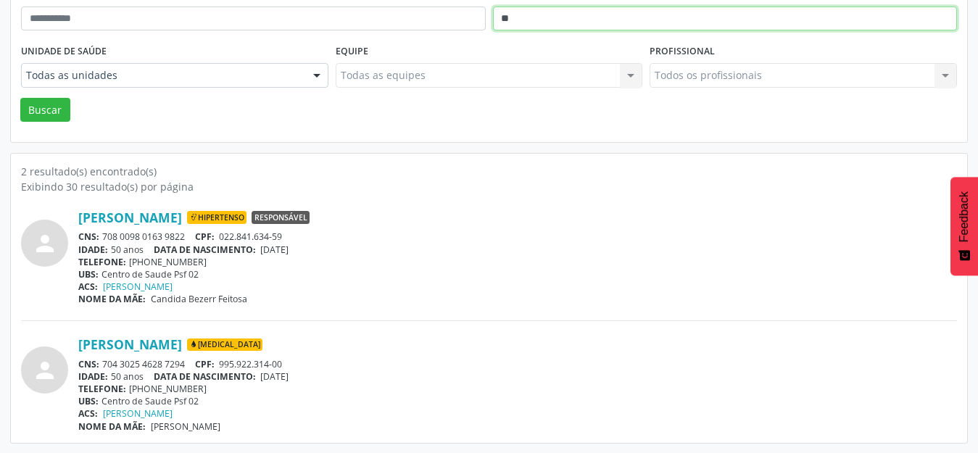
type input "*"
click at [20, 98] on button "Buscar" at bounding box center [45, 110] width 50 height 25
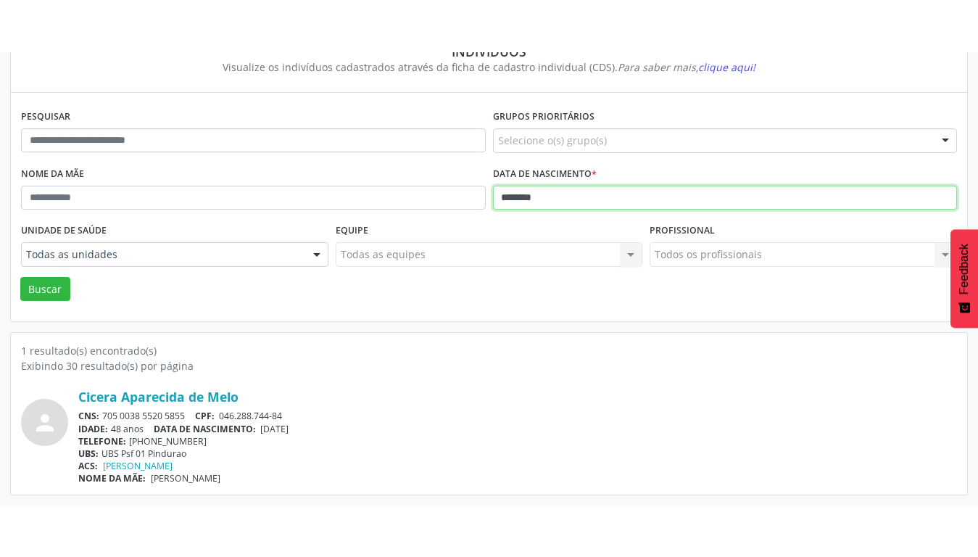
scroll to position [35, 0]
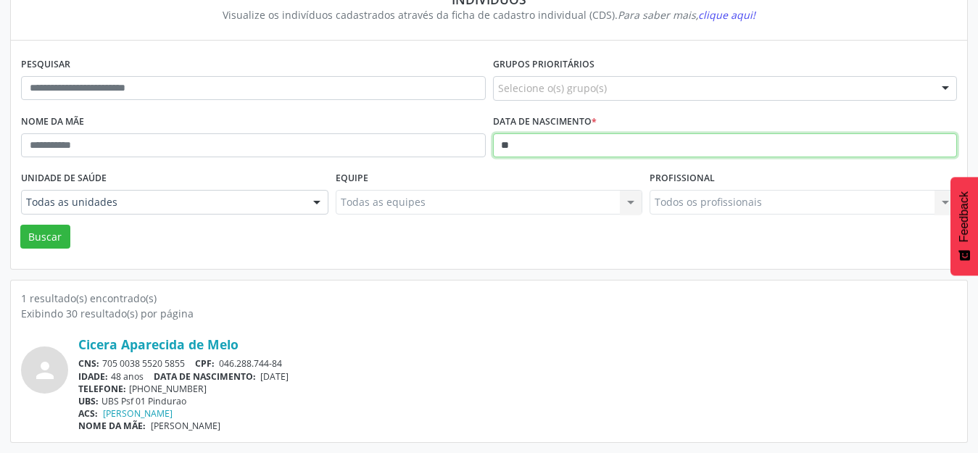
type input "*"
click at [20, 225] on button "Buscar" at bounding box center [45, 237] width 50 height 25
type input "*"
click at [20, 225] on button "Buscar" at bounding box center [45, 237] width 50 height 25
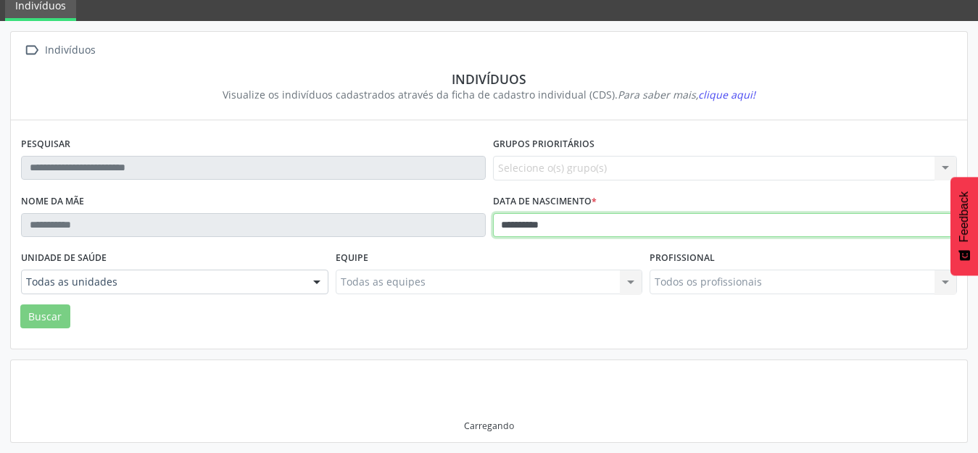
scroll to position [265, 0]
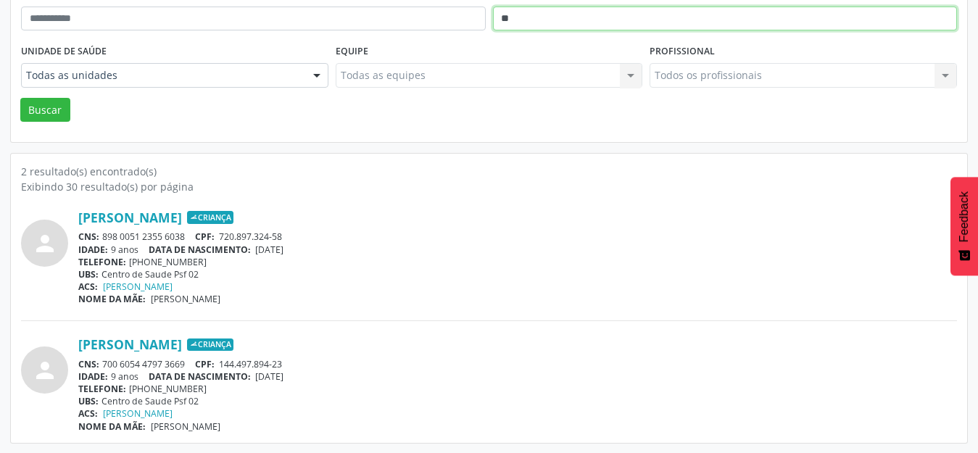
type input "*"
click at [20, 98] on button "Buscar" at bounding box center [45, 110] width 50 height 25
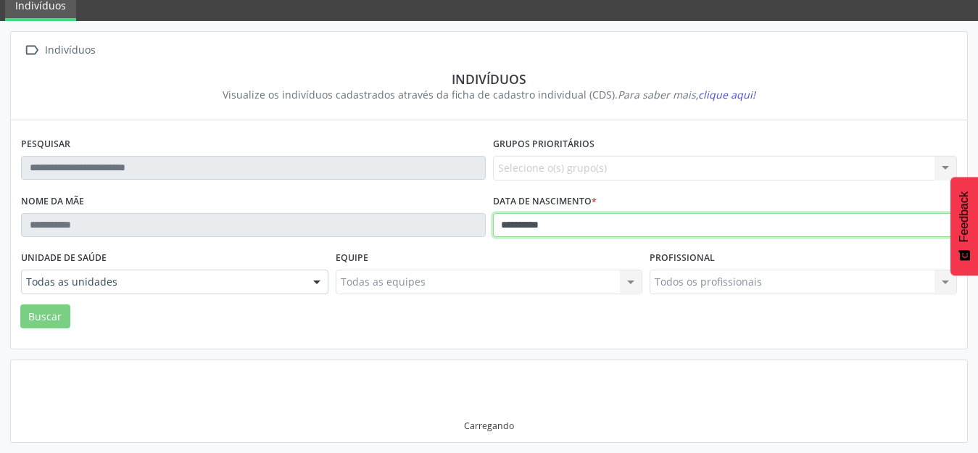
scroll to position [138, 0]
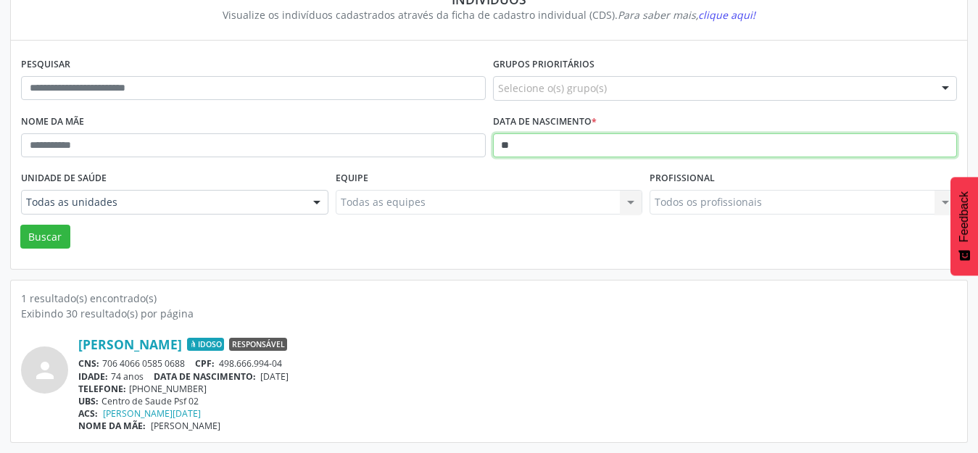
type input "*"
click at [20, 225] on button "Buscar" at bounding box center [45, 237] width 50 height 25
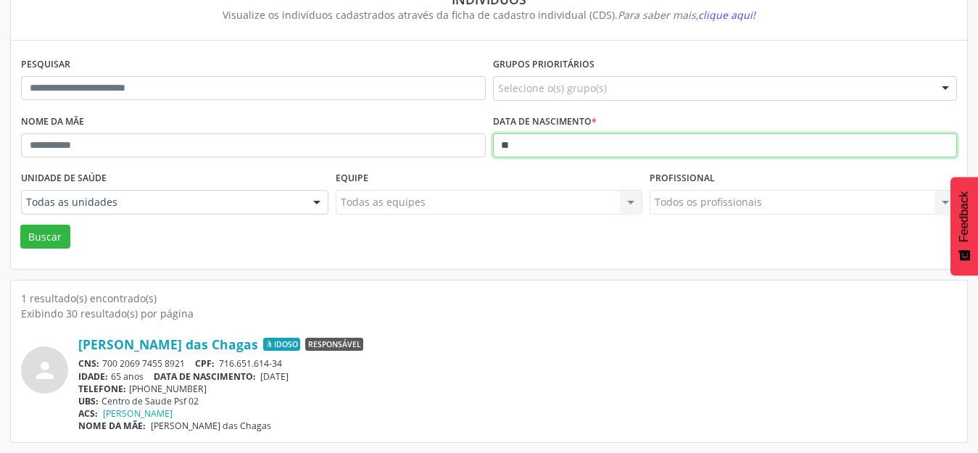
type input "*"
click at [20, 225] on button "Buscar" at bounding box center [45, 237] width 50 height 25
type input "*"
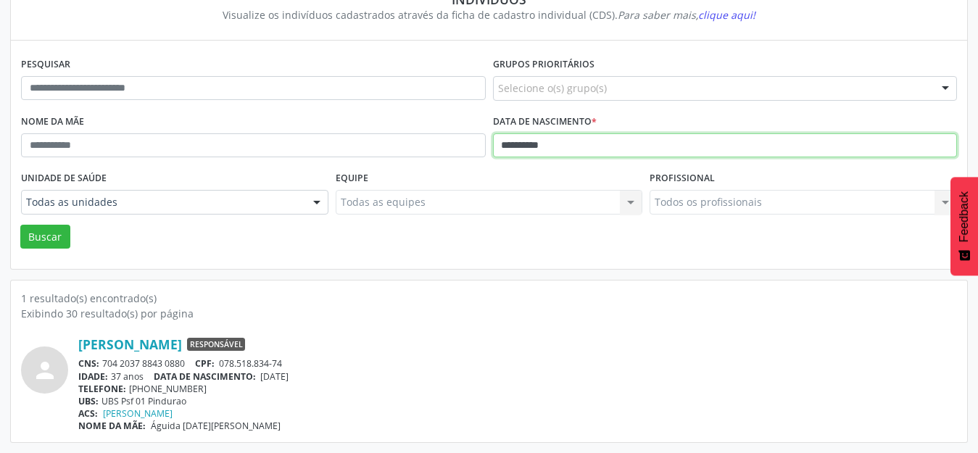
click at [20, 225] on button "Buscar" at bounding box center [45, 237] width 50 height 25
type input "*"
click at [20, 225] on button "Buscar" at bounding box center [45, 237] width 50 height 25
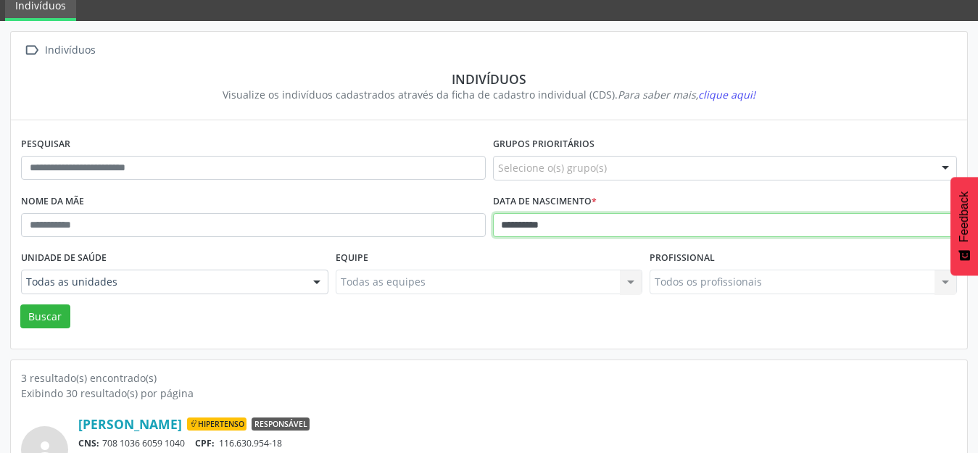
scroll to position [265, 0]
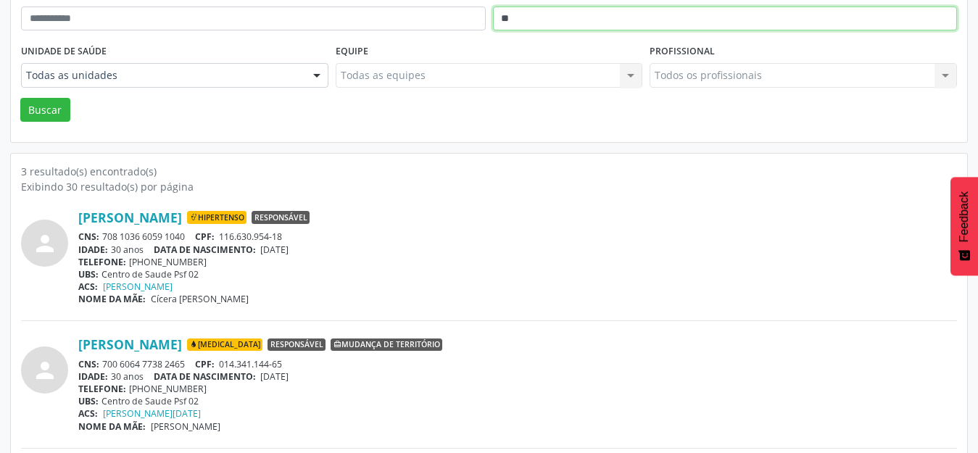
type input "*"
click at [20, 98] on button "Buscar" at bounding box center [45, 110] width 50 height 25
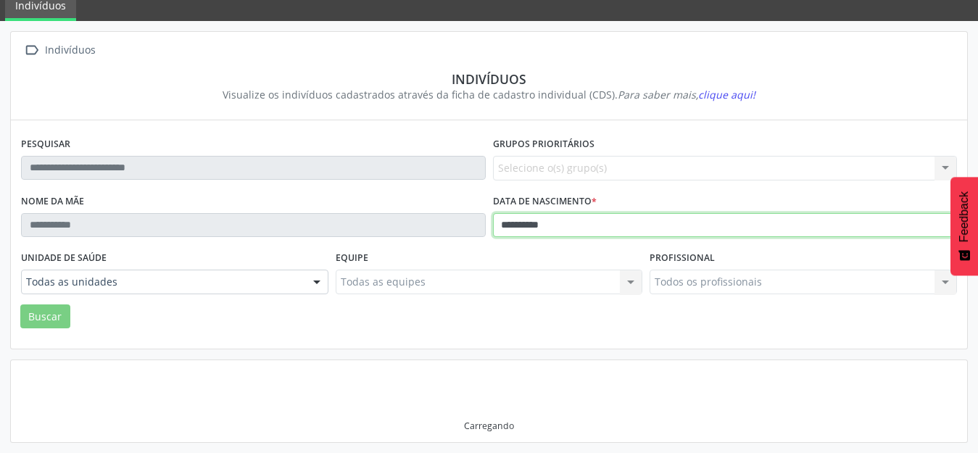
scroll to position [138, 0]
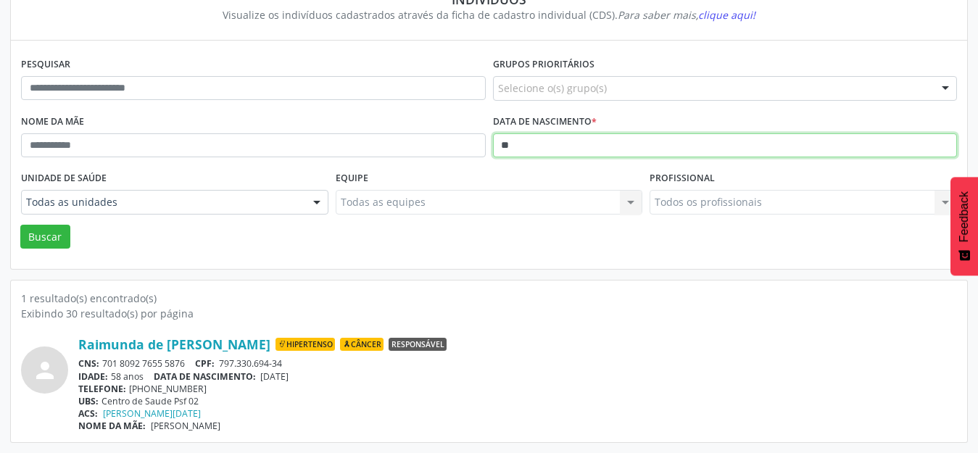
type input "*"
click at [20, 225] on button "Buscar" at bounding box center [45, 237] width 50 height 25
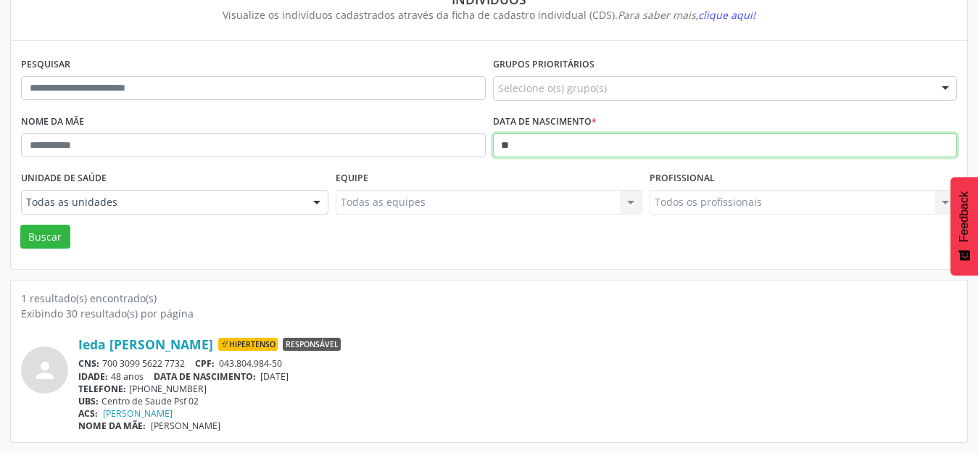
type input "*"
click at [20, 225] on button "Buscar" at bounding box center [45, 237] width 50 height 25
type input "*"
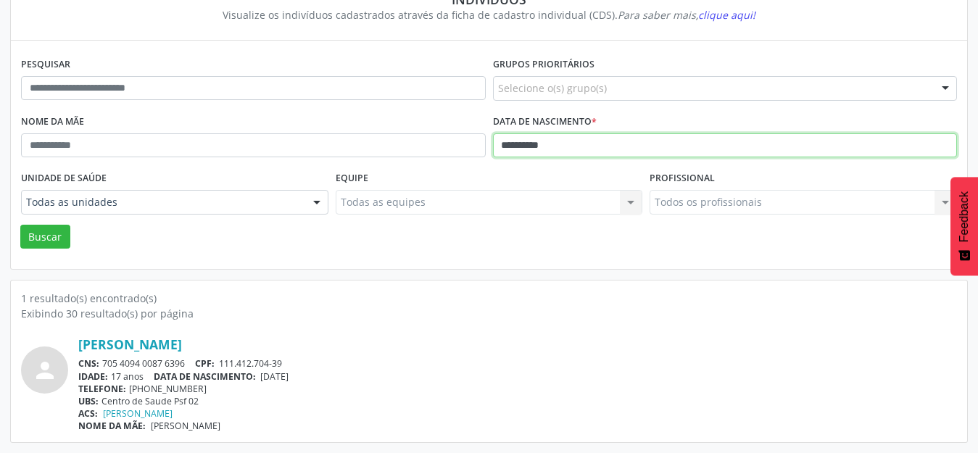
click at [20, 225] on button "Buscar" at bounding box center [45, 237] width 50 height 25
type input "*"
click at [20, 225] on button "Buscar" at bounding box center [45, 237] width 50 height 25
type input "*"
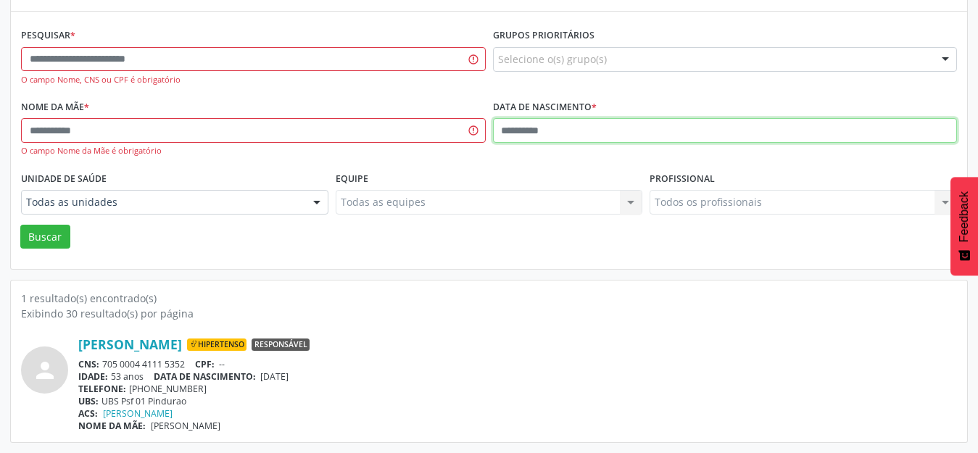
click at [501, 125] on input "text" at bounding box center [725, 130] width 465 height 25
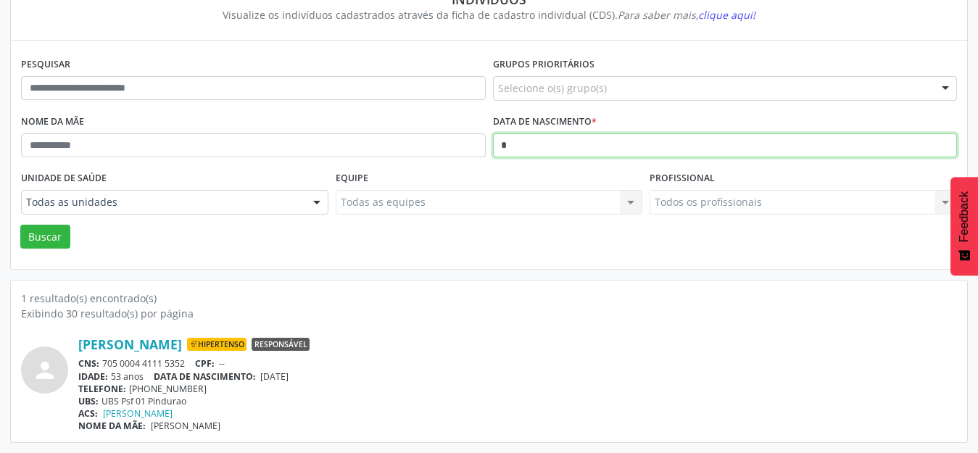
scroll to position [138, 0]
click at [20, 225] on button "Buscar" at bounding box center [45, 237] width 50 height 25
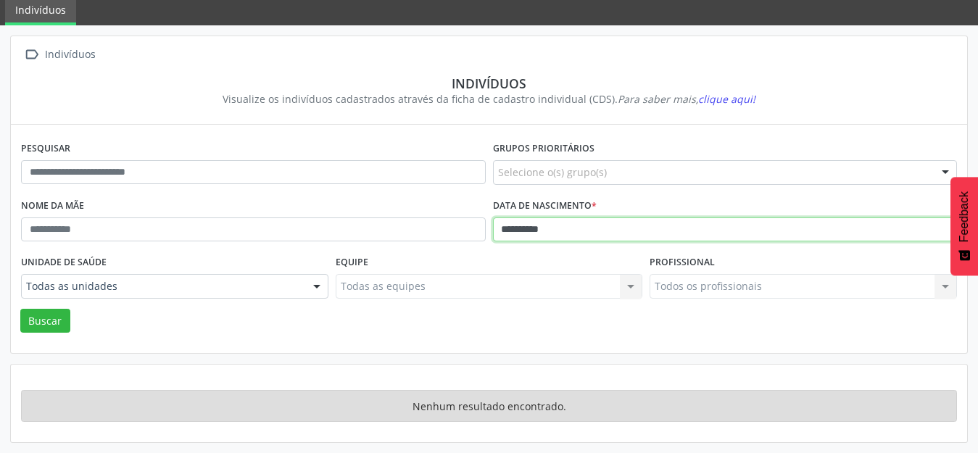
scroll to position [54, 0]
click at [578, 233] on input "**********" at bounding box center [725, 229] width 465 height 25
click at [20, 309] on button "Buscar" at bounding box center [45, 321] width 50 height 25
click at [528, 227] on input "**********" at bounding box center [725, 229] width 465 height 25
drag, startPoint x: 606, startPoint y: 230, endPoint x: 266, endPoint y: 275, distance: 342.9
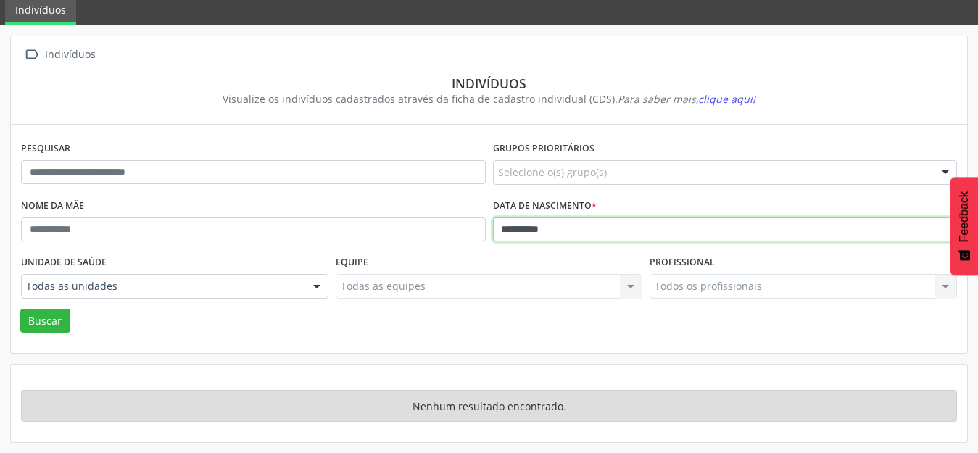
click at [266, 275] on form "**********" at bounding box center [489, 235] width 936 height 195
click at [266, 275] on div "Todas as unidades" at bounding box center [174, 286] width 307 height 25
drag, startPoint x: 574, startPoint y: 228, endPoint x: 533, endPoint y: 226, distance: 41.3
click at [533, 226] on input "**********" at bounding box center [725, 229] width 465 height 25
click at [580, 227] on input "**********" at bounding box center [725, 229] width 465 height 25
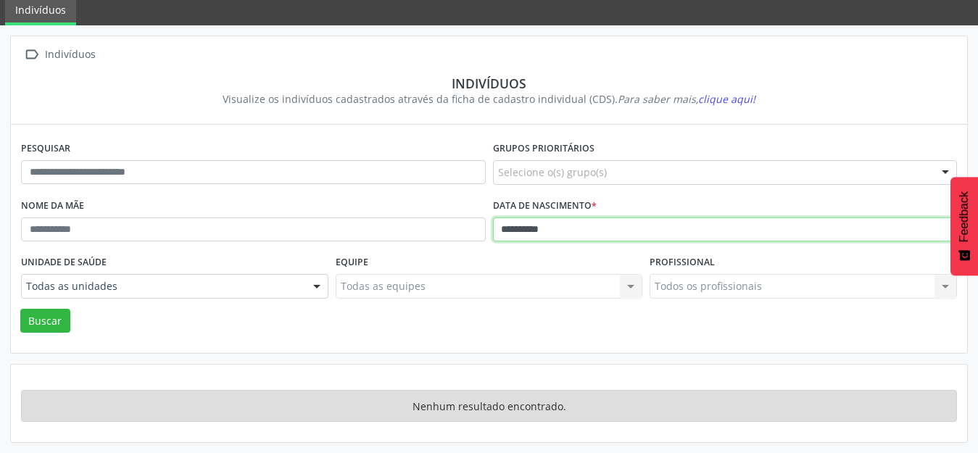
type input "**********"
click at [20, 309] on button "Buscar" at bounding box center [45, 321] width 50 height 25
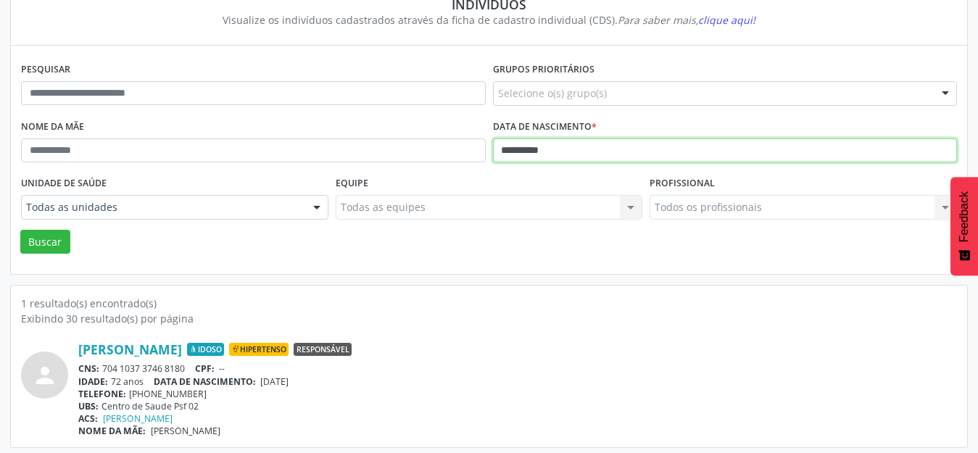
scroll to position [138, 0]
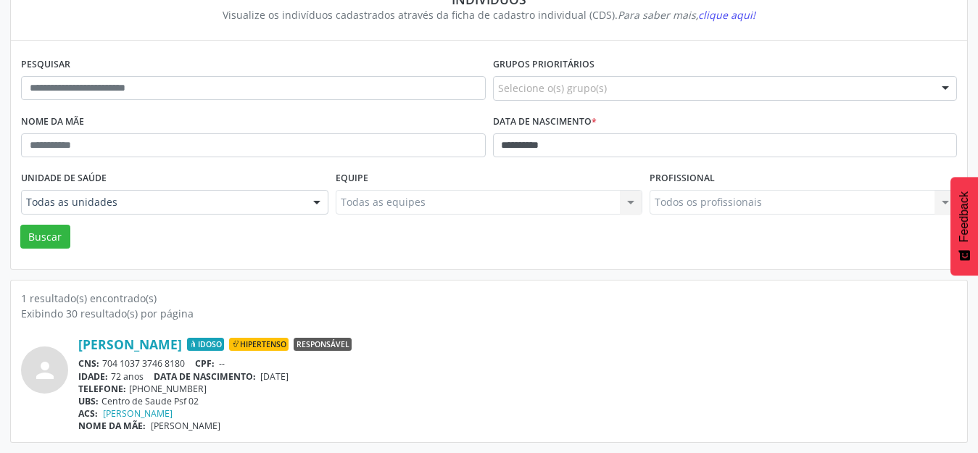
click at [510, 380] on div "IDADE: 72 anos DATA DE NASCIMENTO: [DEMOGRAPHIC_DATA]" at bounding box center [517, 376] width 878 height 12
drag, startPoint x: 588, startPoint y: 141, endPoint x: 458, endPoint y: 168, distance: 132.6
click at [458, 168] on form "**********" at bounding box center [489, 151] width 936 height 195
click at [20, 225] on button "Buscar" at bounding box center [45, 237] width 50 height 25
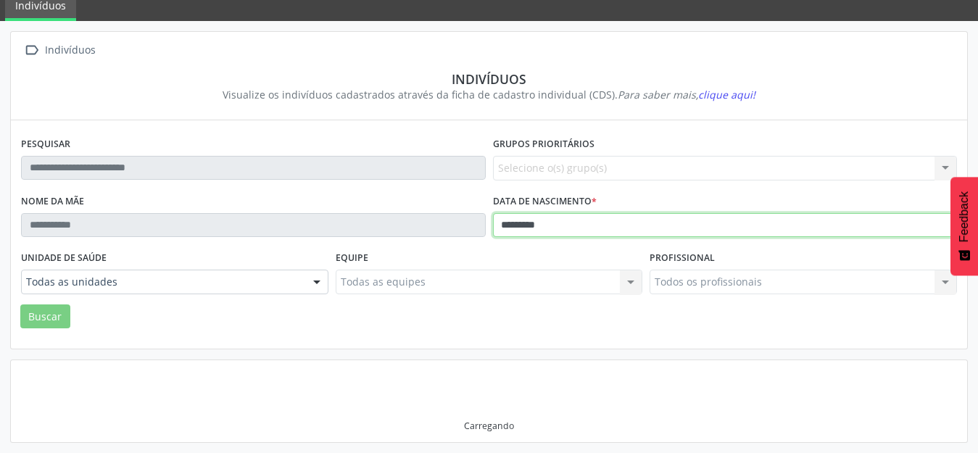
scroll to position [54, 0]
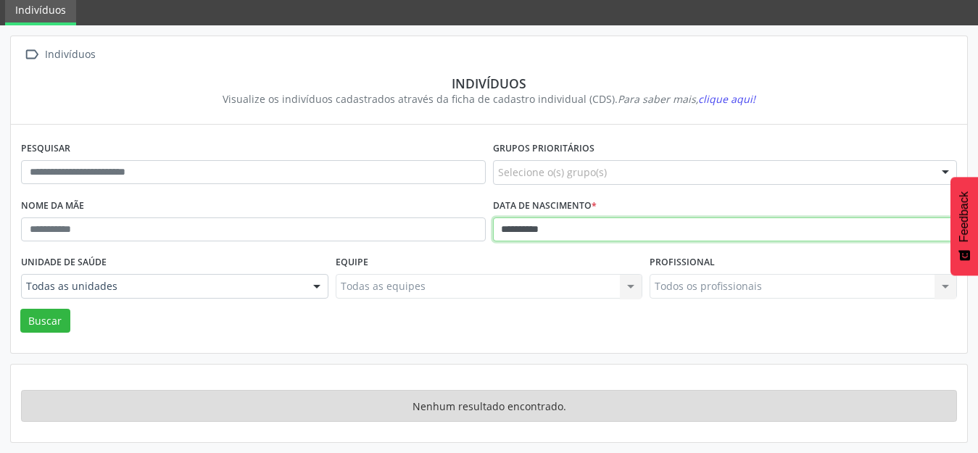
click at [20, 309] on button "Buscar" at bounding box center [45, 321] width 50 height 25
type input "*"
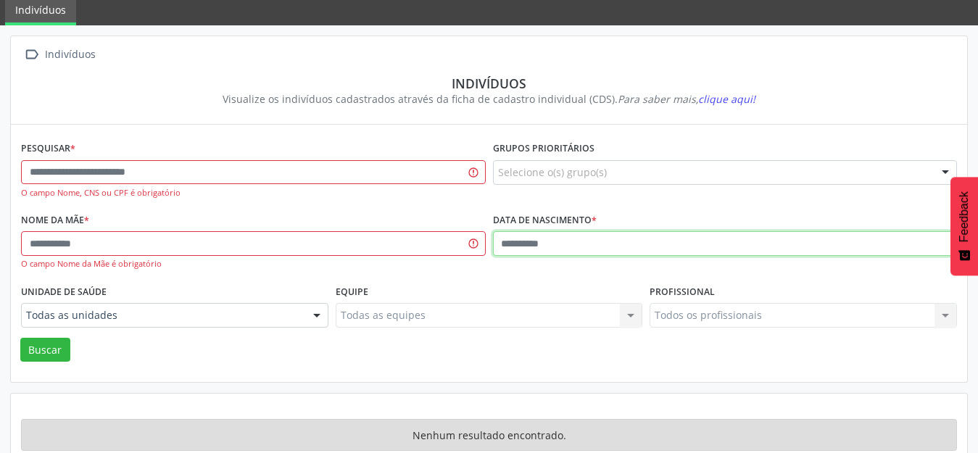
scroll to position [83, 0]
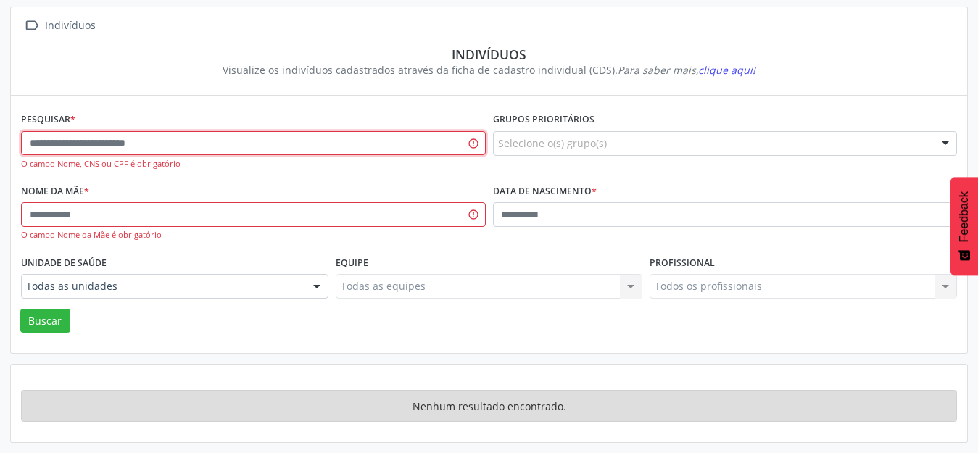
click at [319, 140] on input "text" at bounding box center [253, 143] width 465 height 25
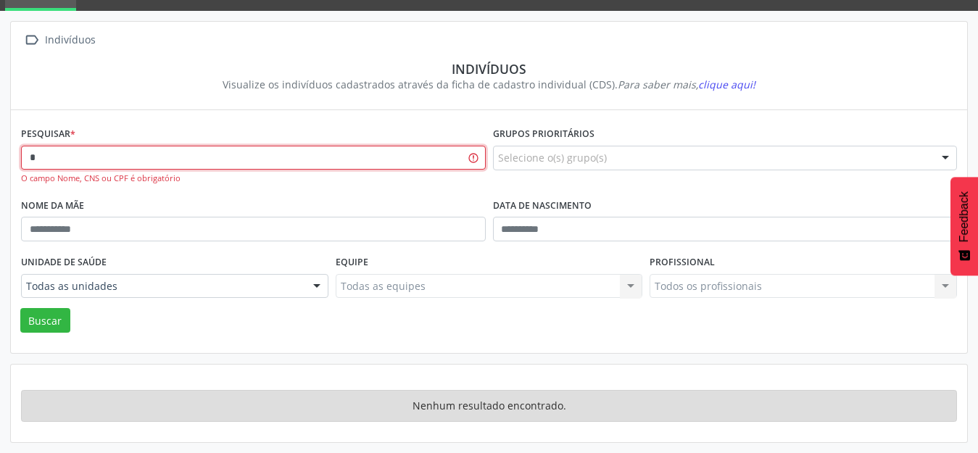
scroll to position [69, 0]
type input "**********"
click at [20, 308] on button "Buscar" at bounding box center [45, 320] width 50 height 25
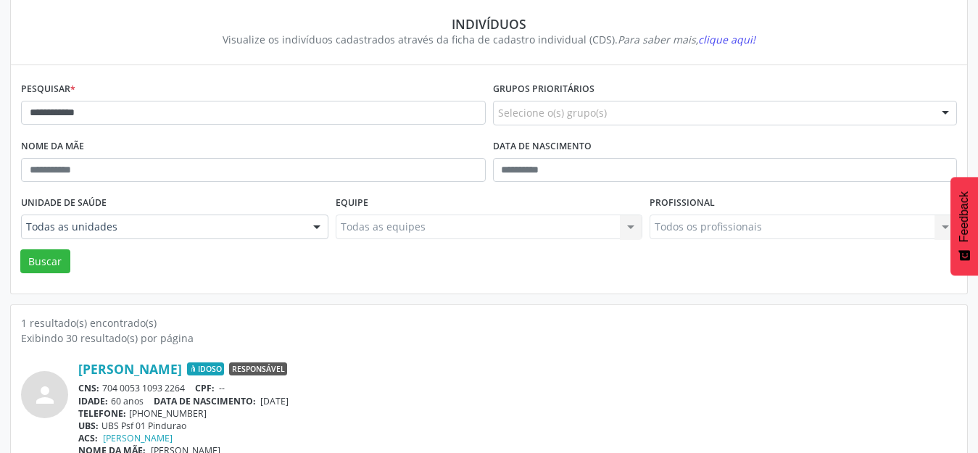
scroll to position [138, 0]
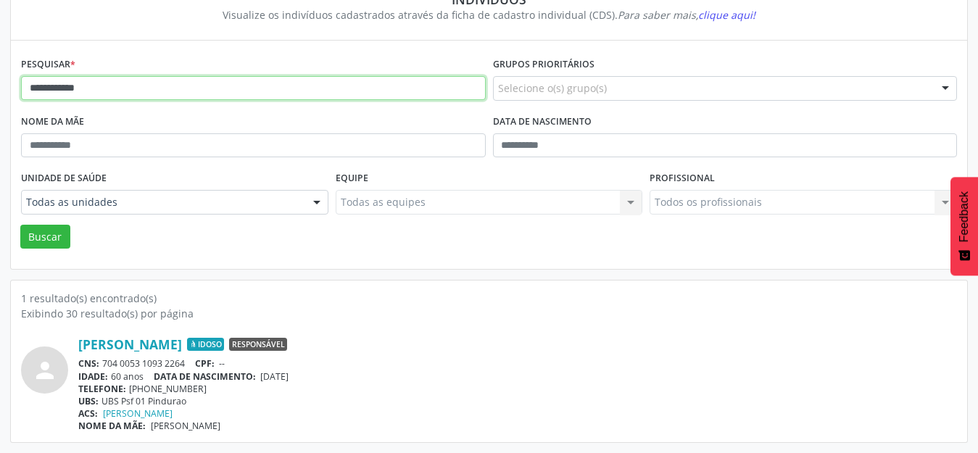
drag, startPoint x: 156, startPoint y: 82, endPoint x: 0, endPoint y: 138, distance: 165.8
click at [0, 138] on div "**********" at bounding box center [489, 197] width 978 height 512
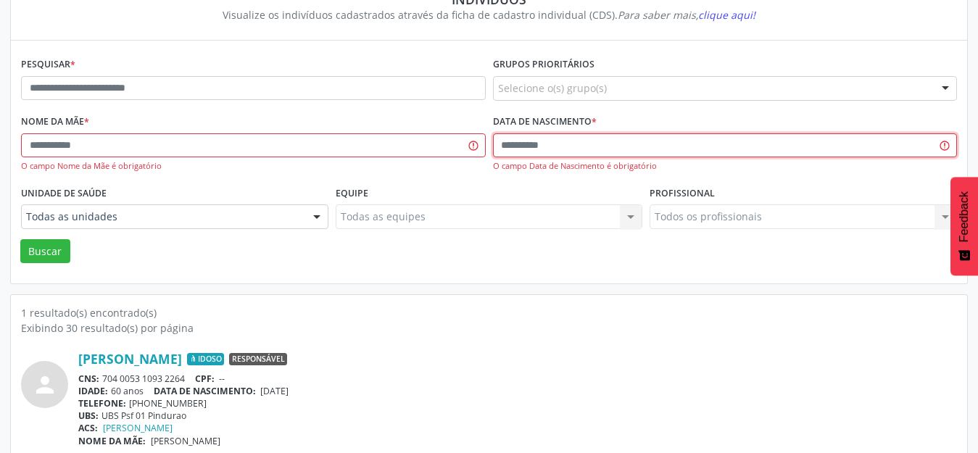
click at [505, 146] on input "text" at bounding box center [725, 145] width 465 height 25
click at [20, 239] on button "Buscar" at bounding box center [45, 251] width 50 height 25
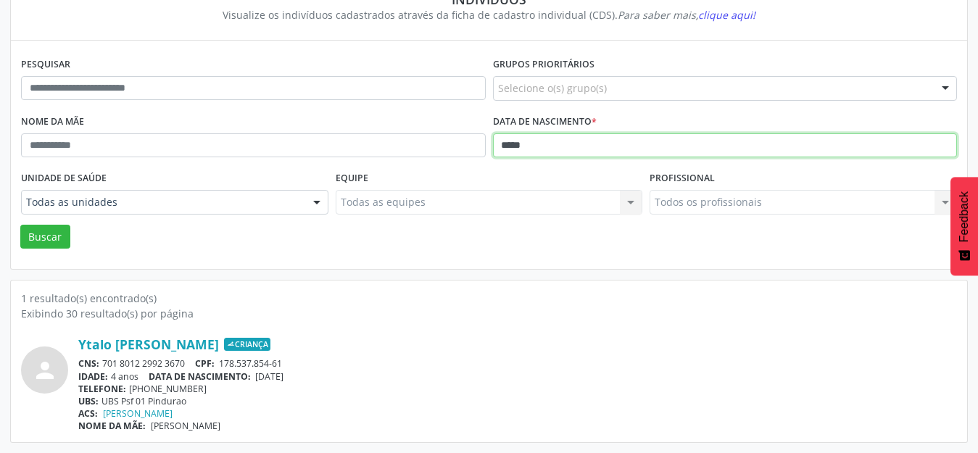
type input "****"
